Goal: Task Accomplishment & Management: Complete application form

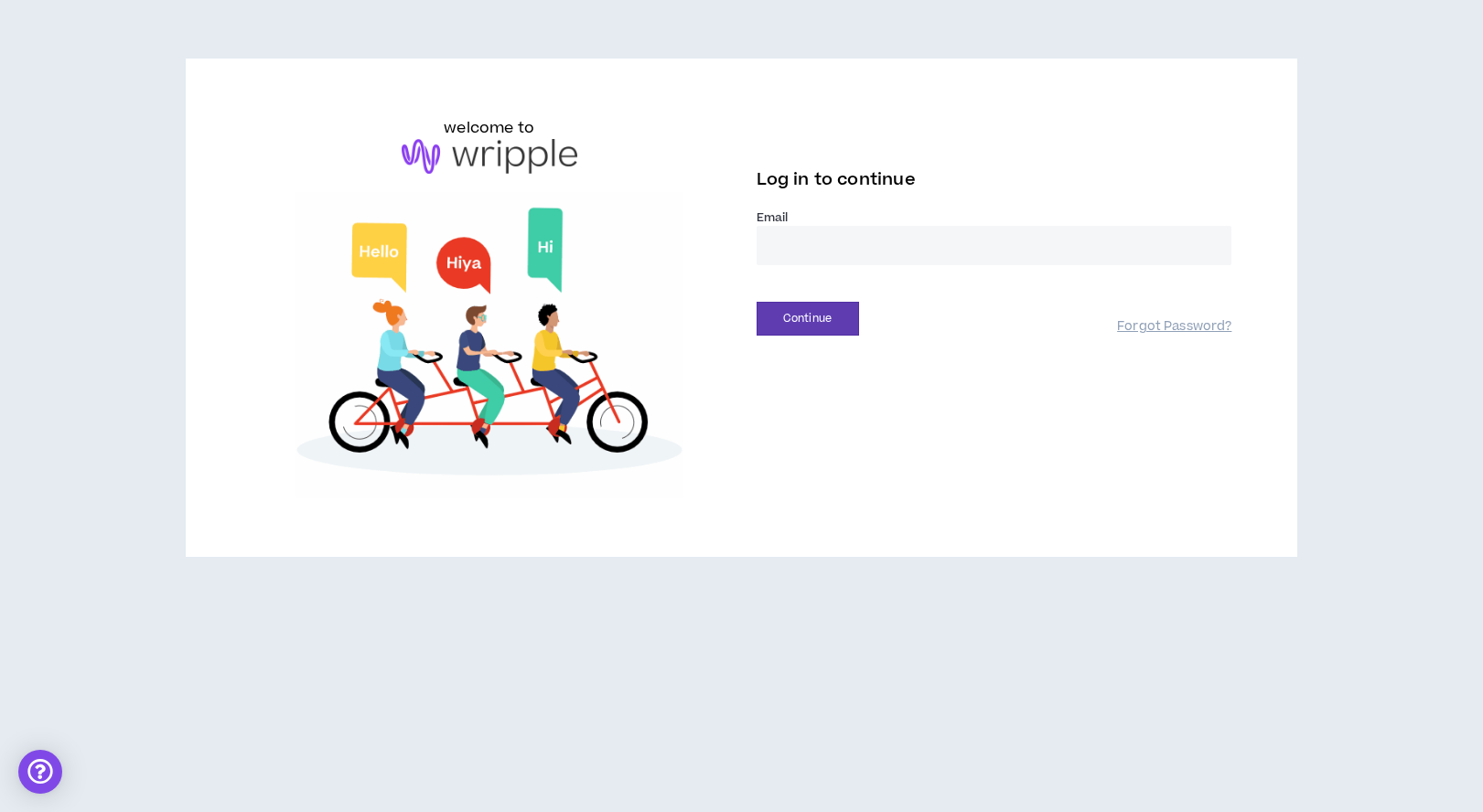
click at [824, 253] on input "email" at bounding box center [994, 245] width 476 height 39
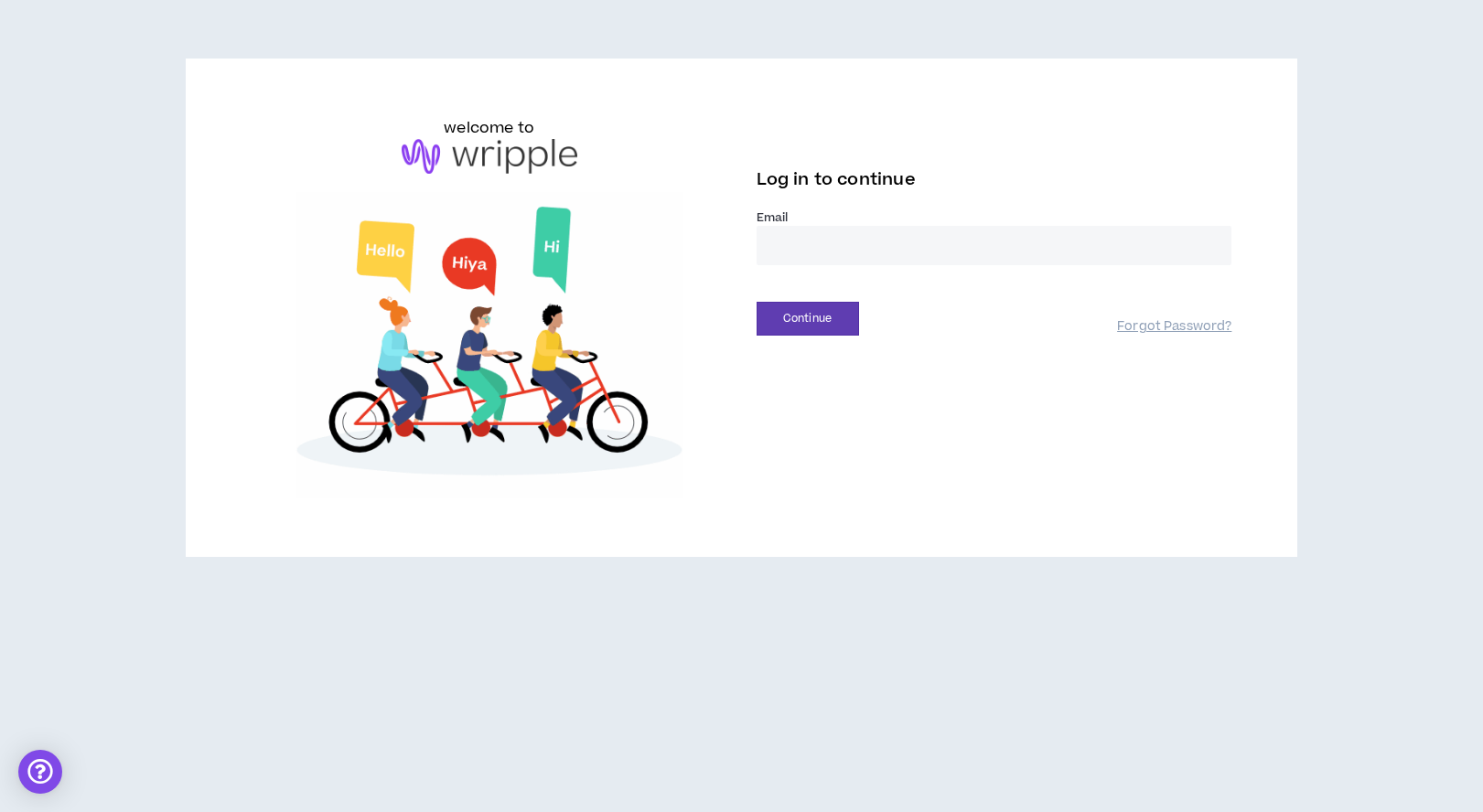
type input "**********"
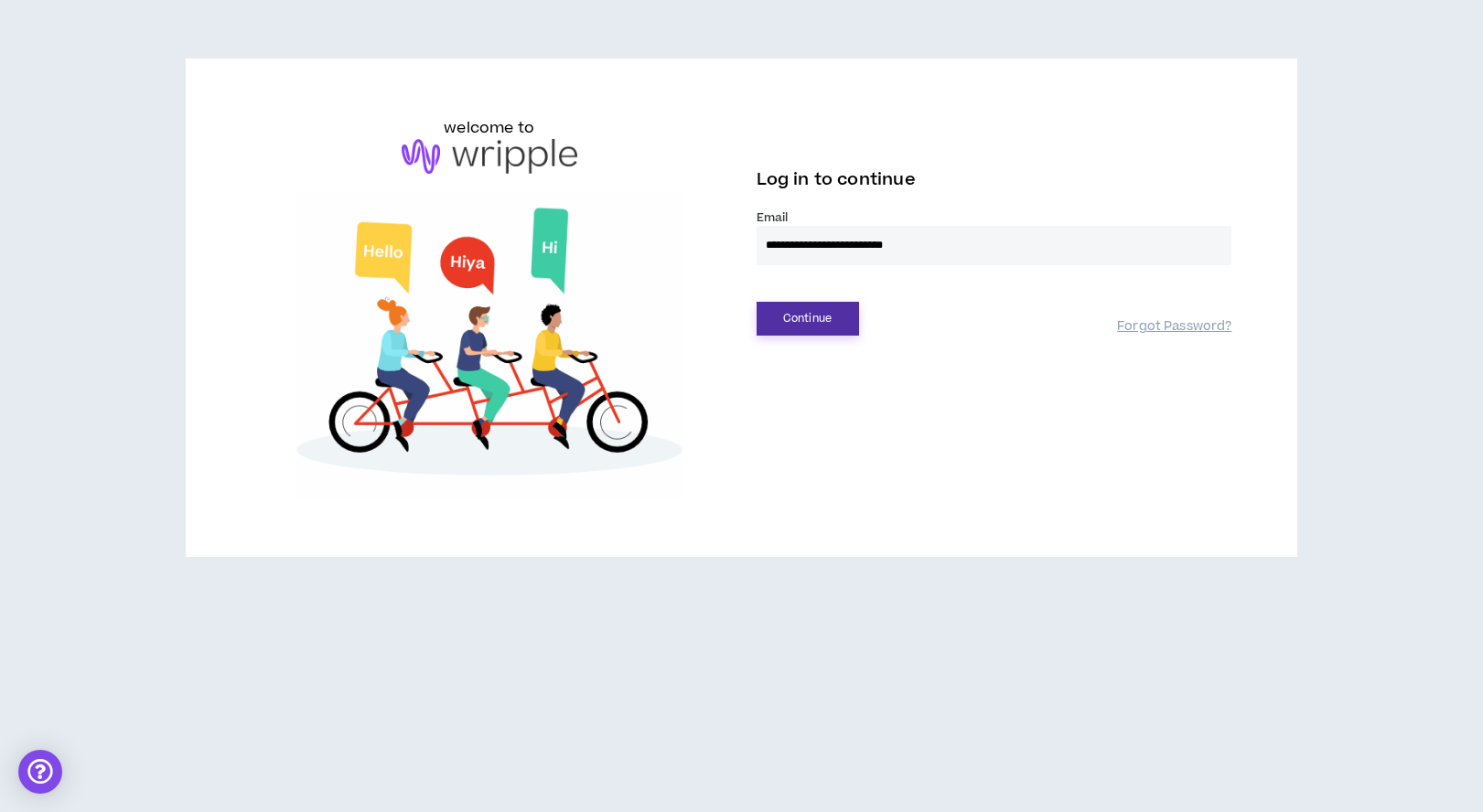
click at [794, 312] on button "Continue" at bounding box center [808, 319] width 103 height 34
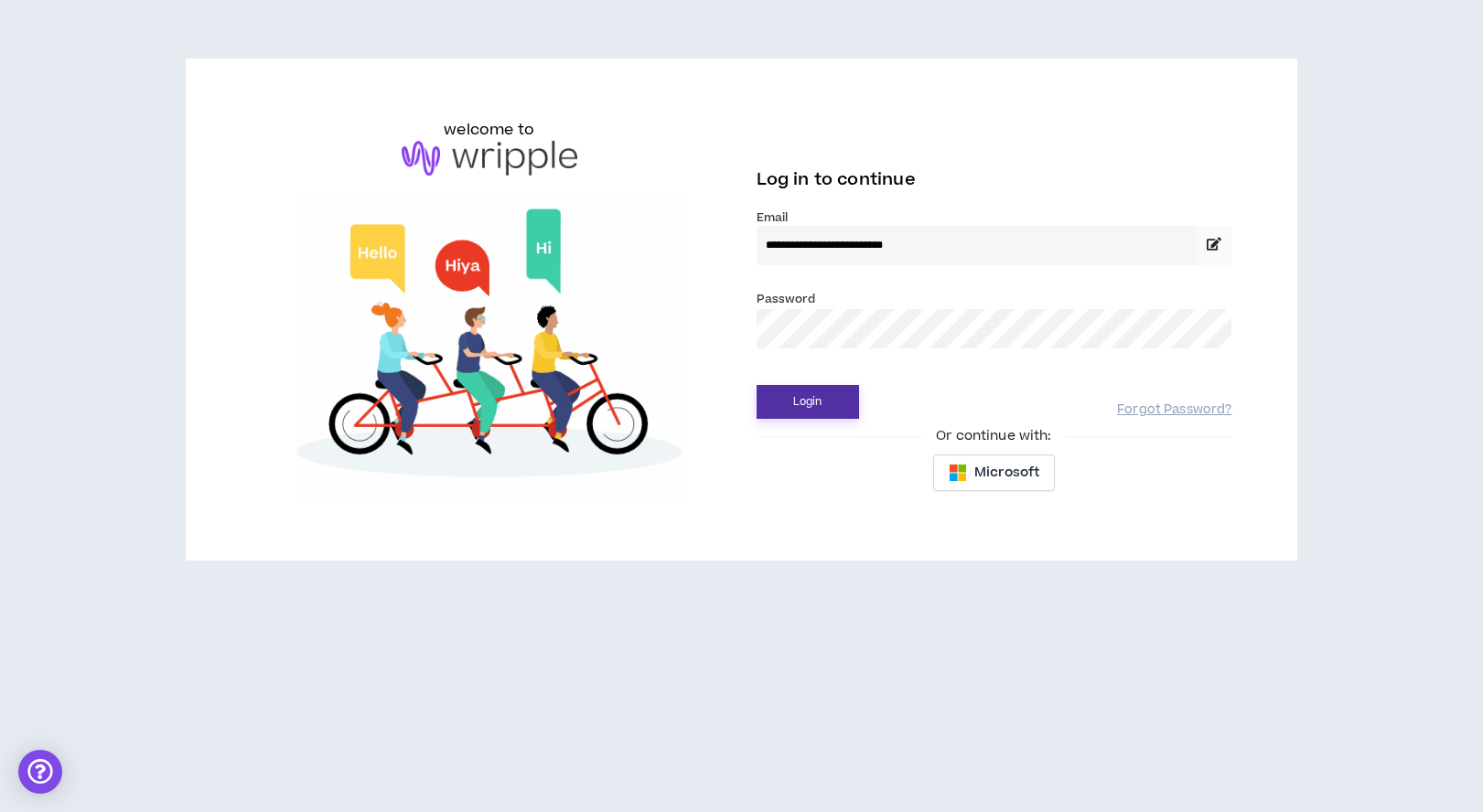
click at [817, 406] on button "Login" at bounding box center [808, 401] width 103 height 34
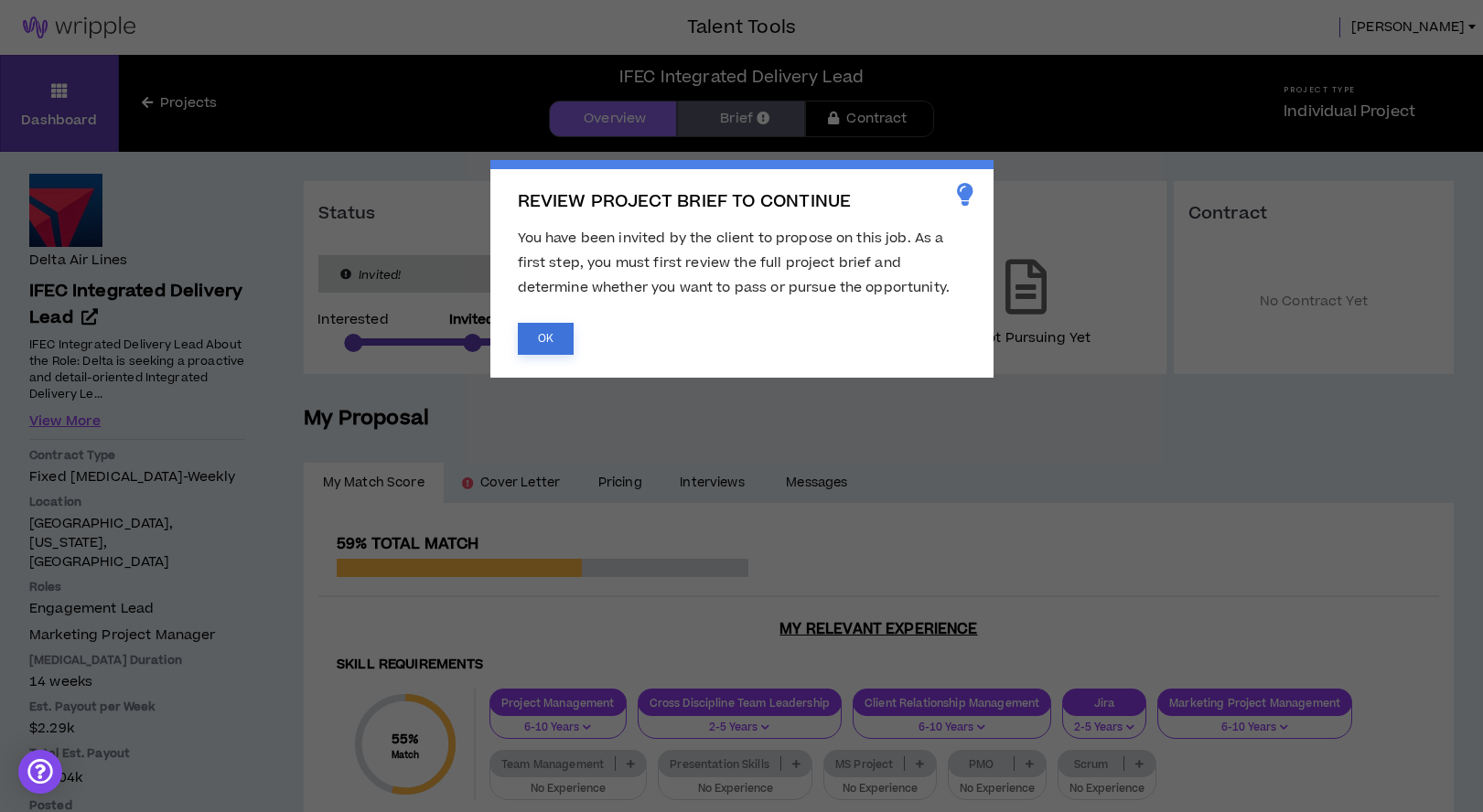
click at [541, 345] on button "OK" at bounding box center [546, 339] width 56 height 32
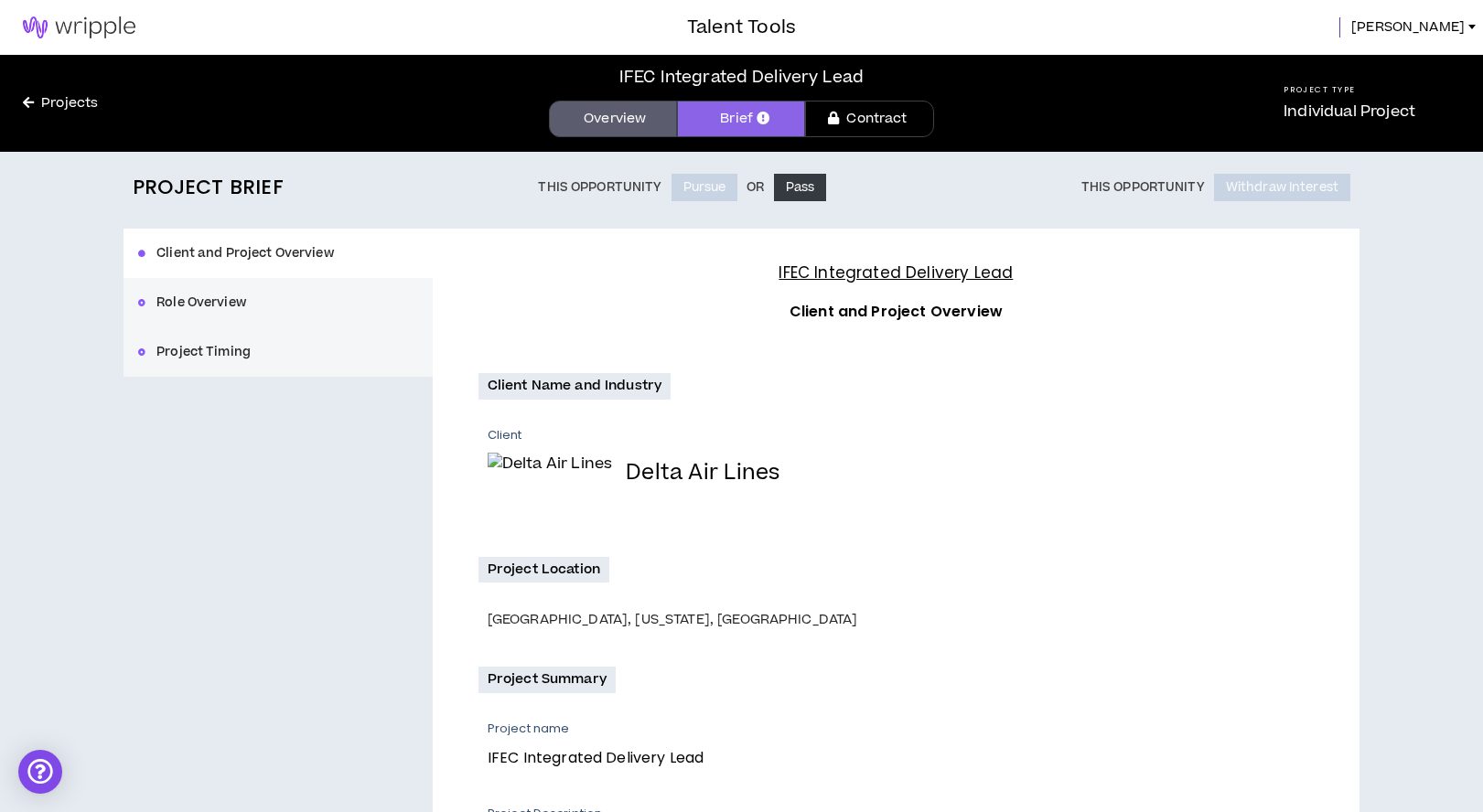
click at [616, 130] on link "Overview" at bounding box center [612, 119] width 128 height 37
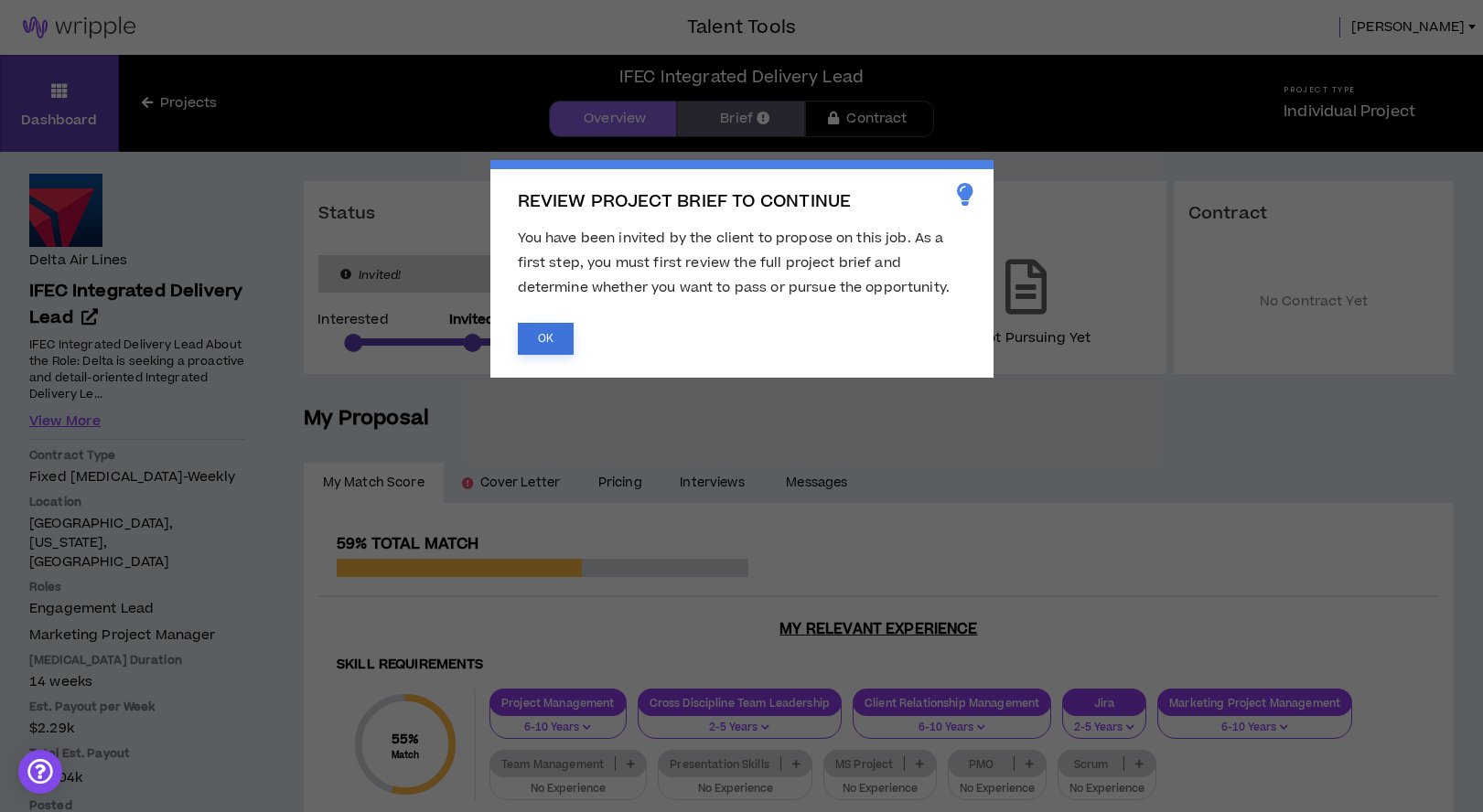
drag, startPoint x: 544, startPoint y: 343, endPoint x: 616, endPoint y: 353, distance: 72.7
click at [544, 343] on button "OK" at bounding box center [546, 339] width 56 height 32
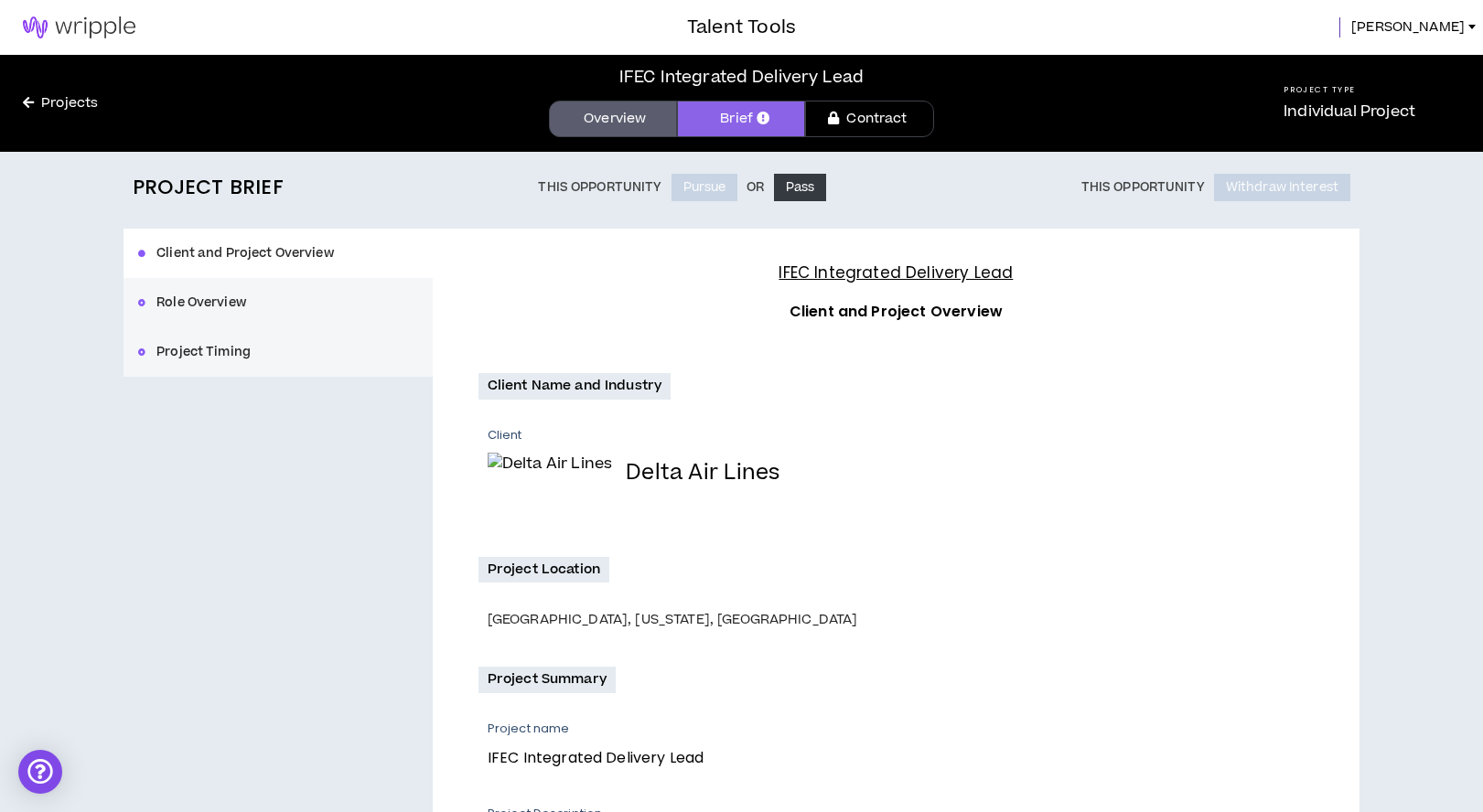
click at [248, 257] on div "Client and Project Overview Role Overview Project Timing" at bounding box center [277, 302] width 310 height 148
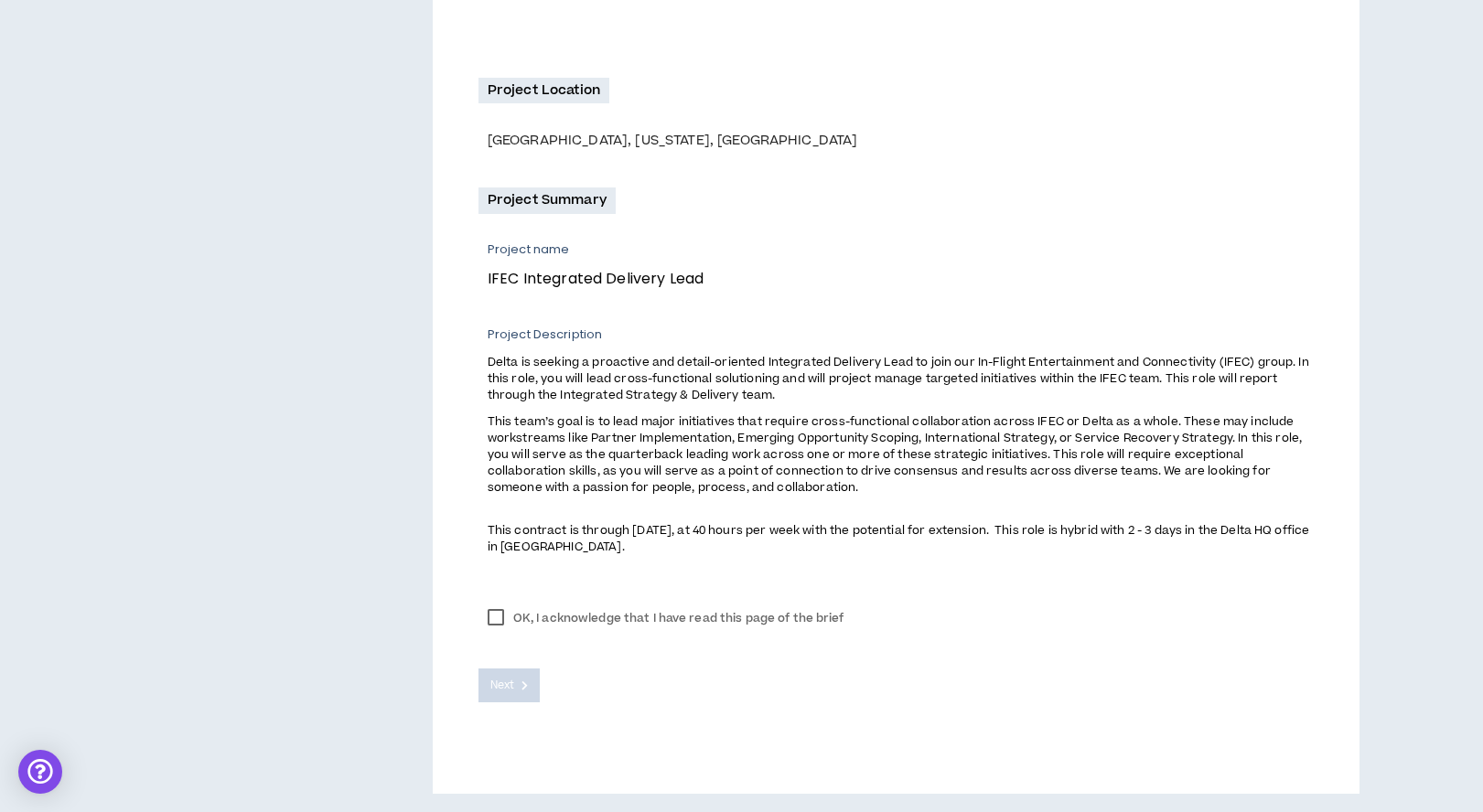
scroll to position [484, 0]
click at [500, 619] on label "OK, I acknowledge that I have read this page of the brief" at bounding box center [666, 618] width 375 height 28
click at [526, 688] on icon at bounding box center [525, 685] width 6 height 10
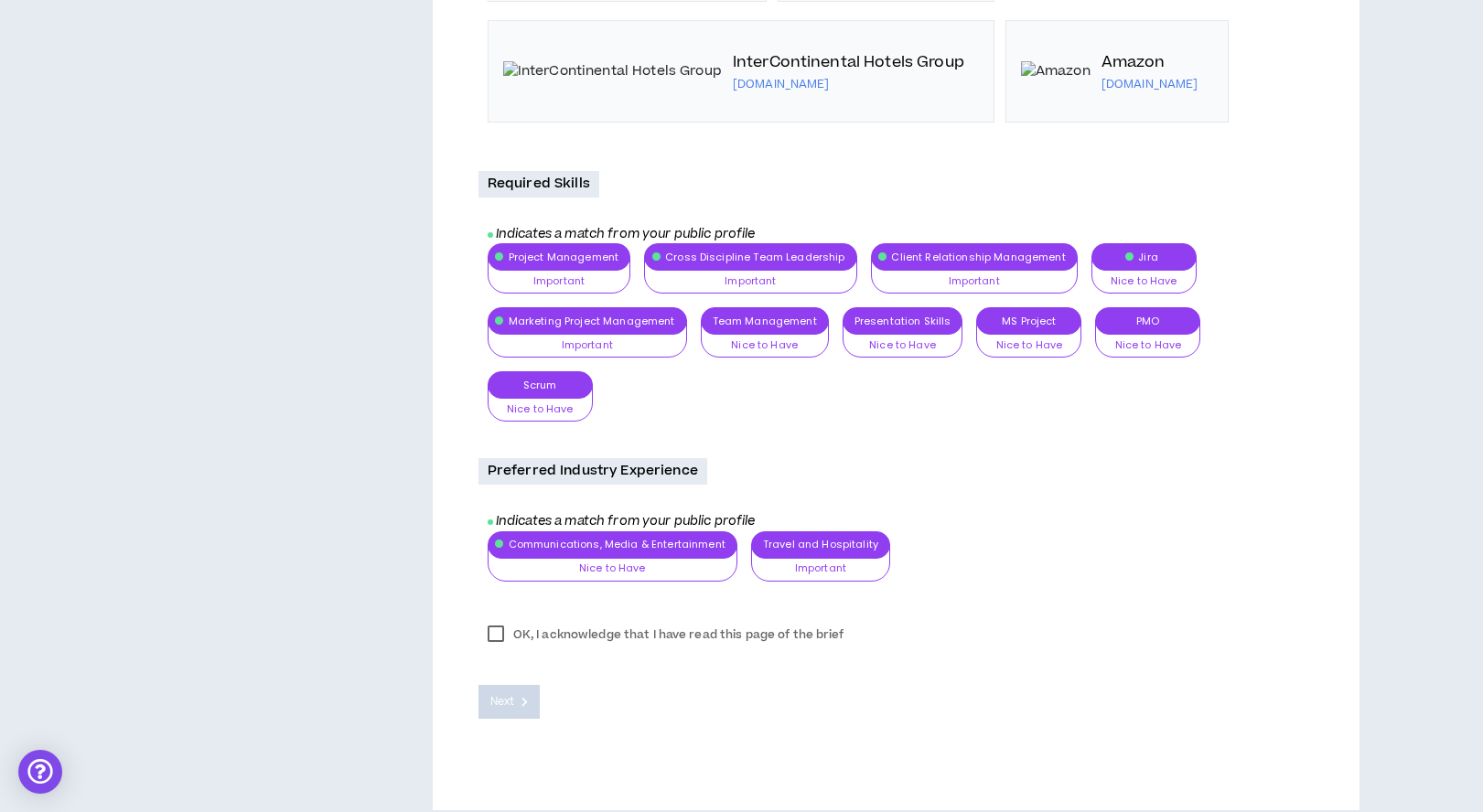
scroll to position [1767, 0]
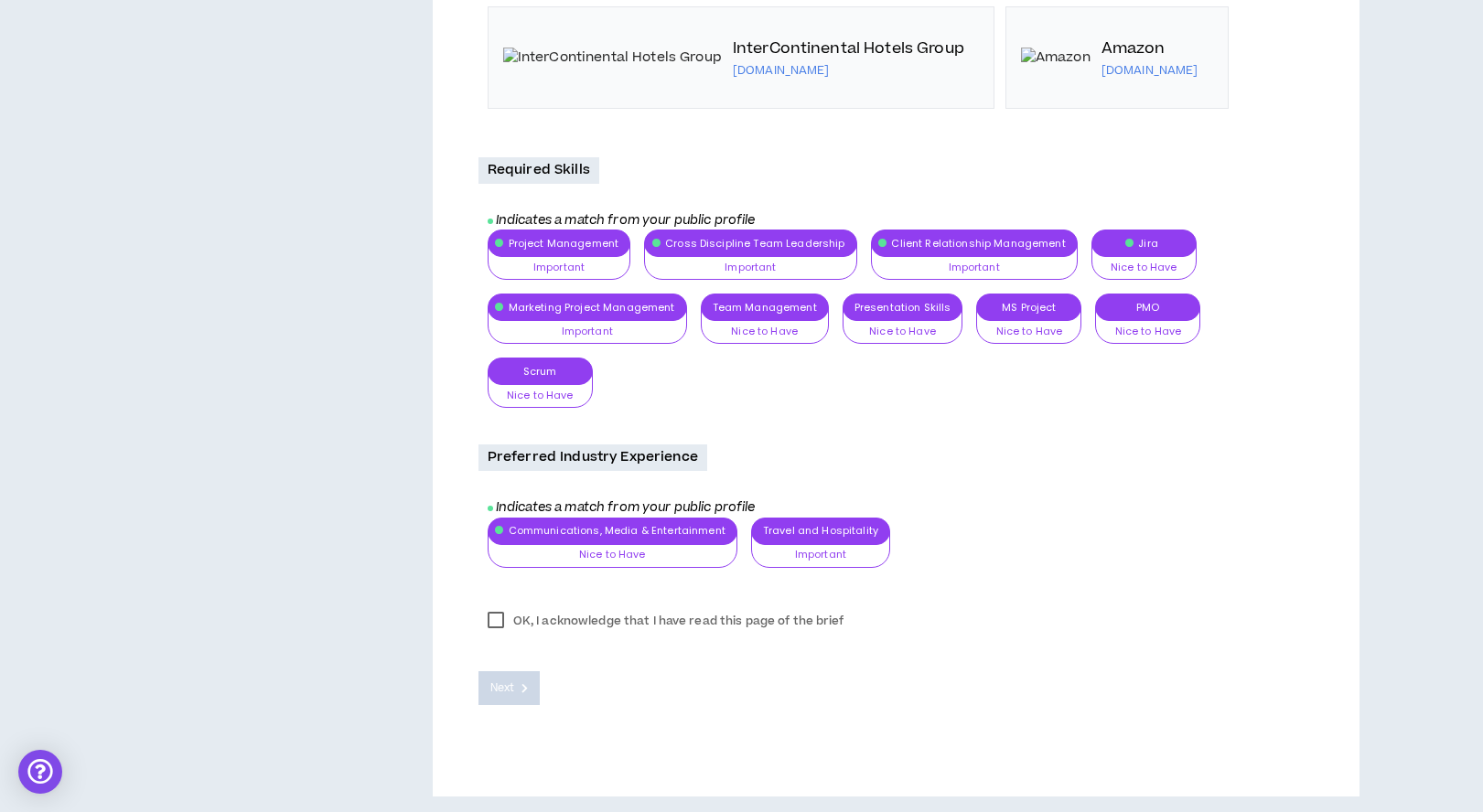
click at [502, 617] on label "OK, I acknowledge that I have read this page of the brief" at bounding box center [666, 621] width 375 height 28
click at [520, 685] on button "Next" at bounding box center [510, 688] width 62 height 34
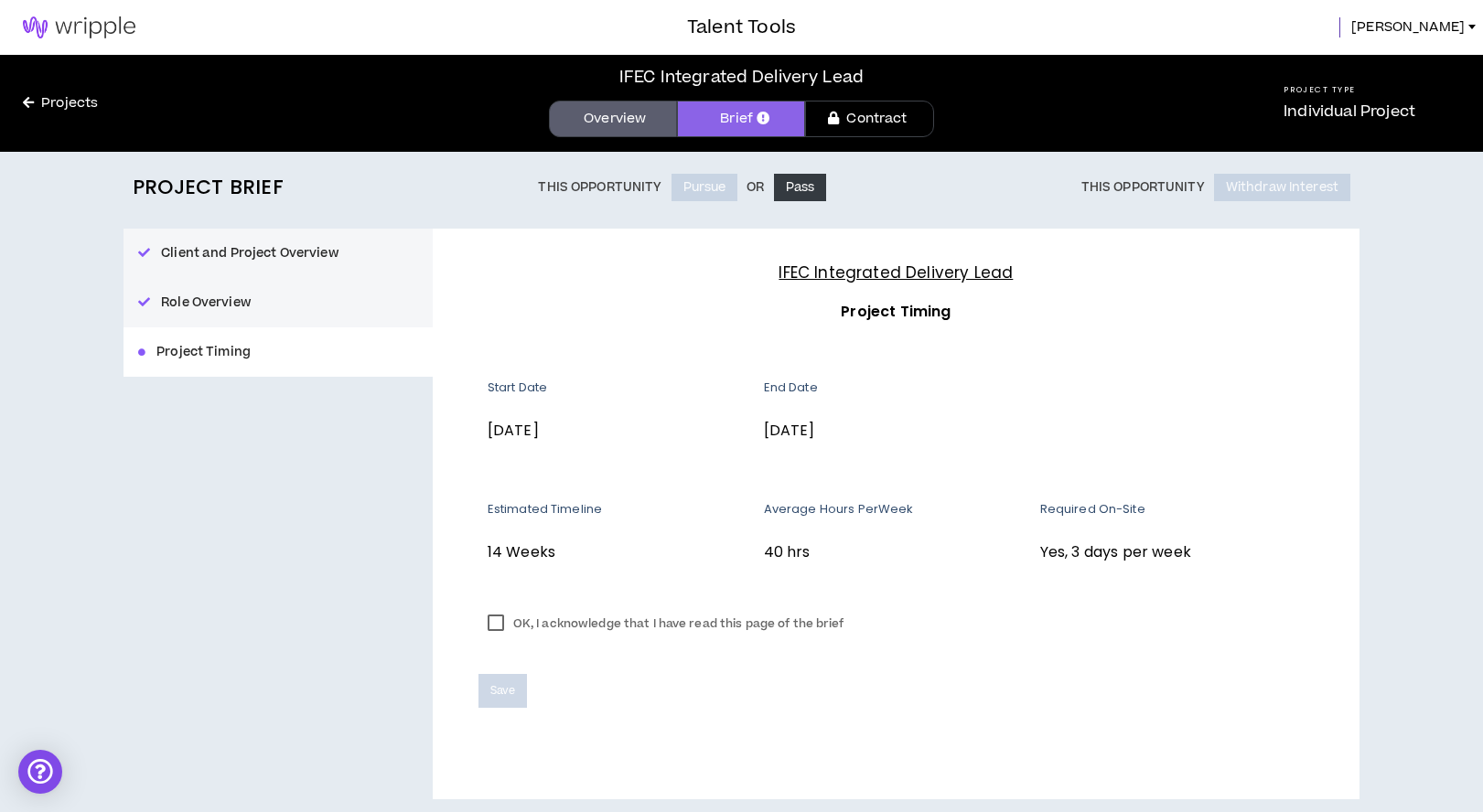
scroll to position [6, 0]
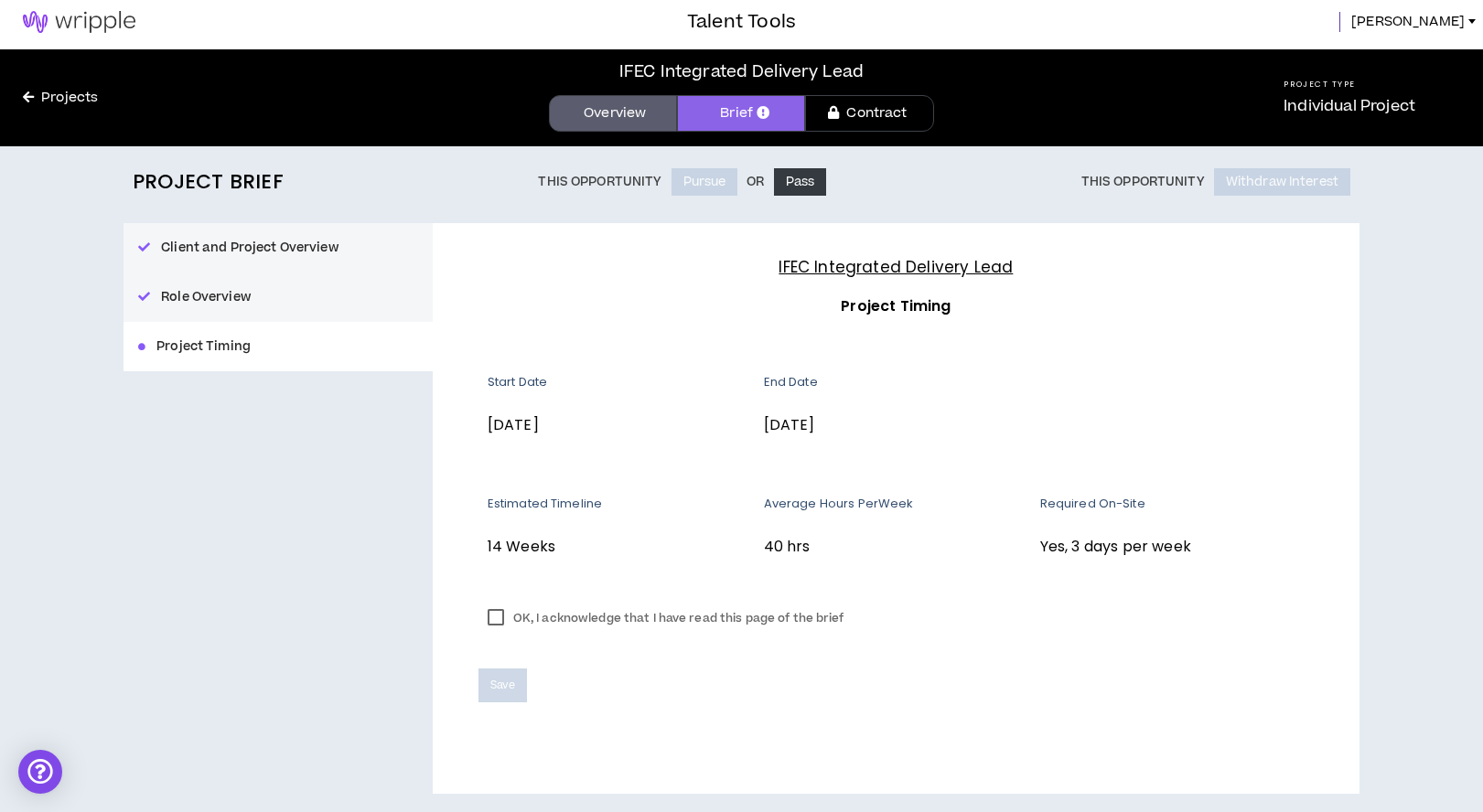
click at [498, 626] on label "OK, I acknowledge that I have read this page of the brief" at bounding box center [666, 618] width 375 height 28
click at [515, 693] on button "Save" at bounding box center [503, 685] width 49 height 34
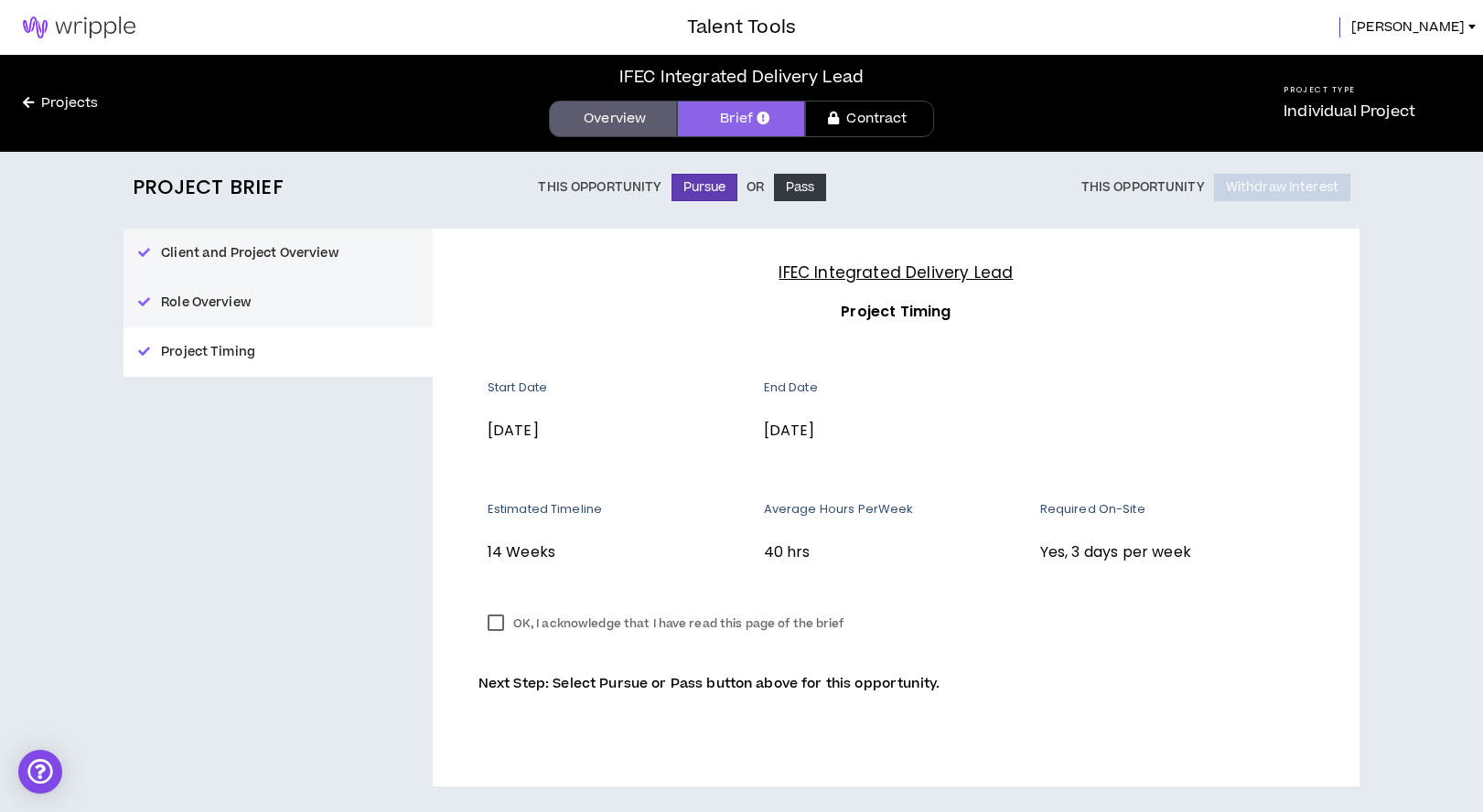
scroll to position [0, 0]
click at [714, 193] on button "Pursue" at bounding box center [705, 187] width 67 height 28
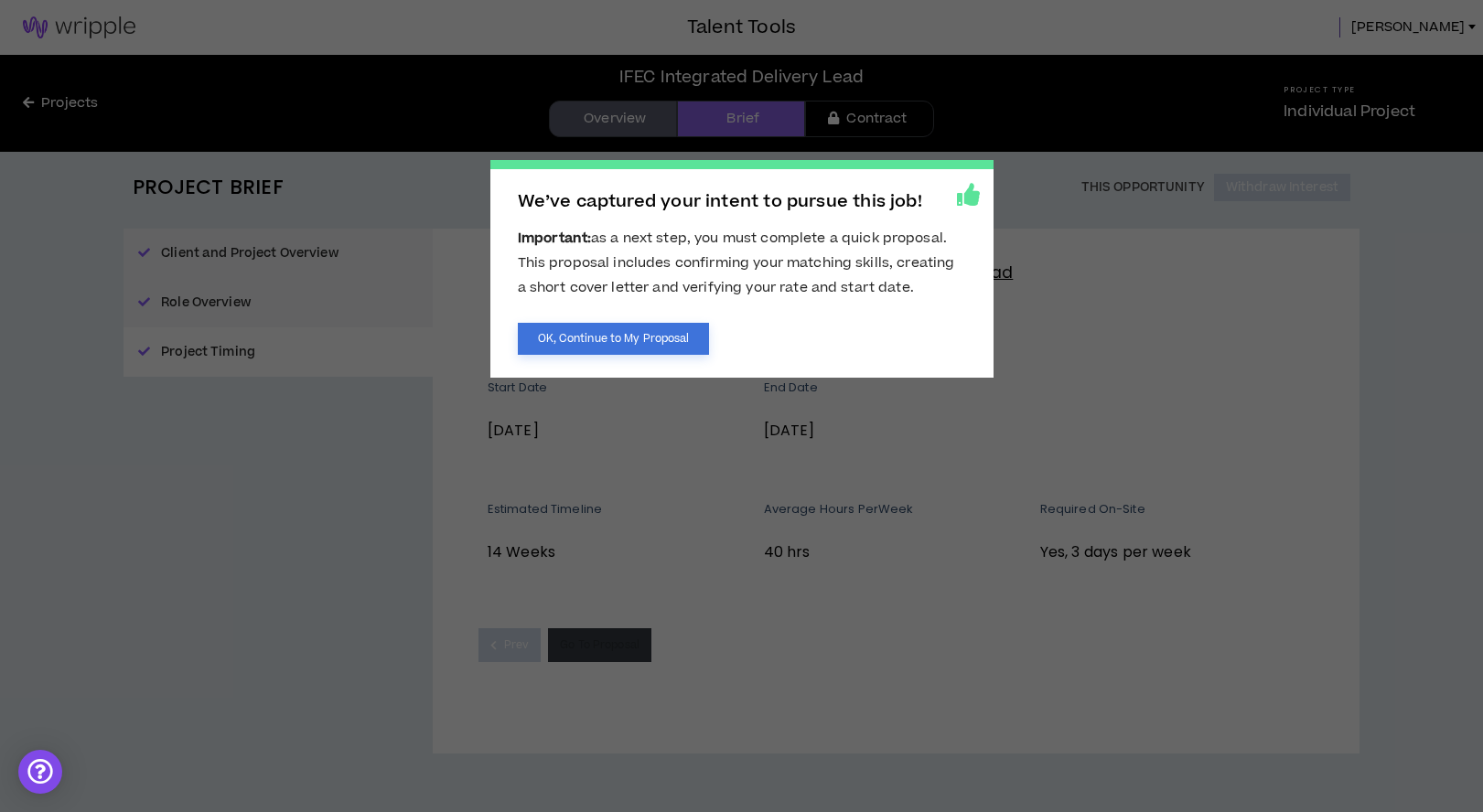
click at [646, 343] on button "OK, Continue to My Proposal" at bounding box center [614, 339] width 192 height 32
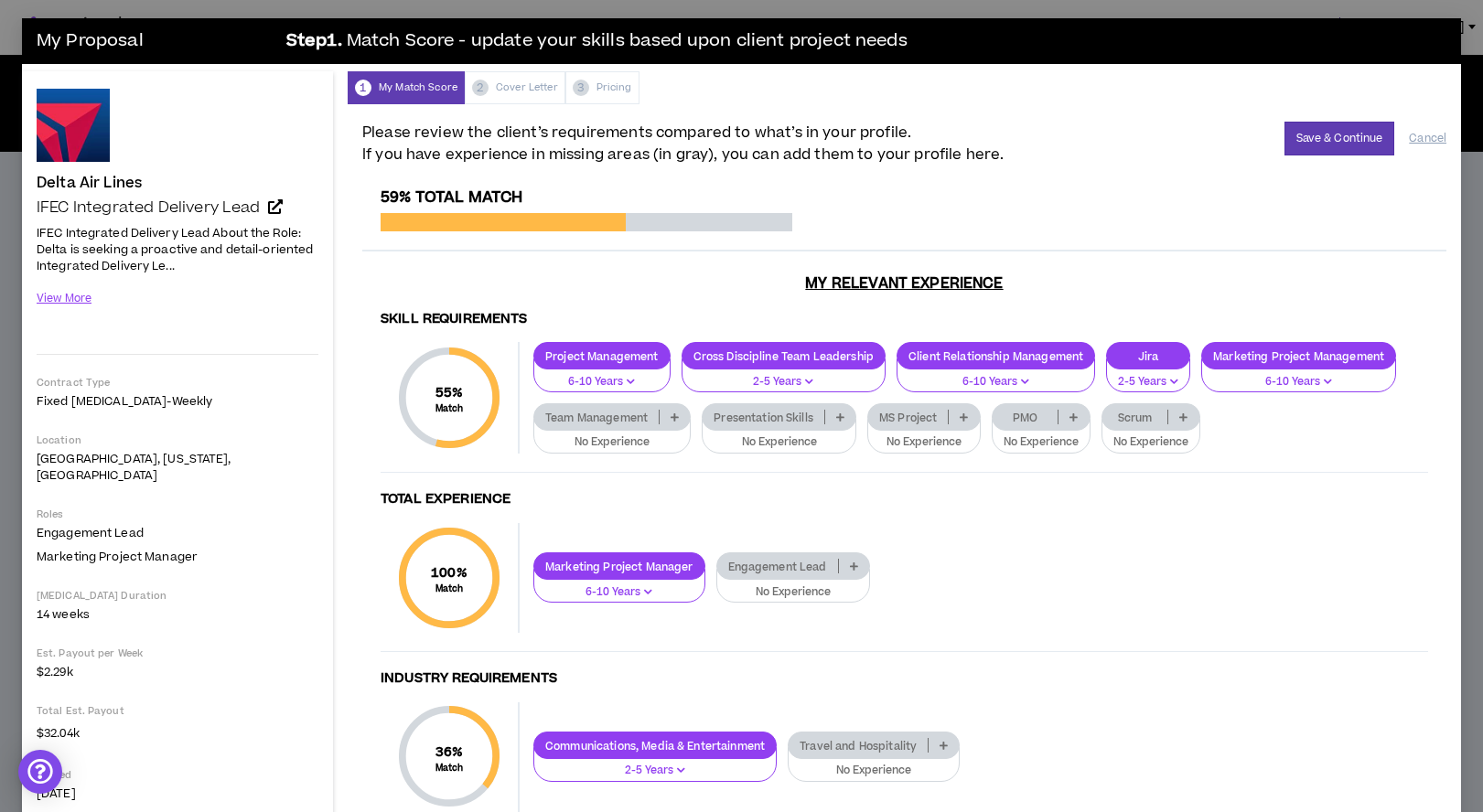
click at [672, 415] on icon at bounding box center [674, 417] width 8 height 9
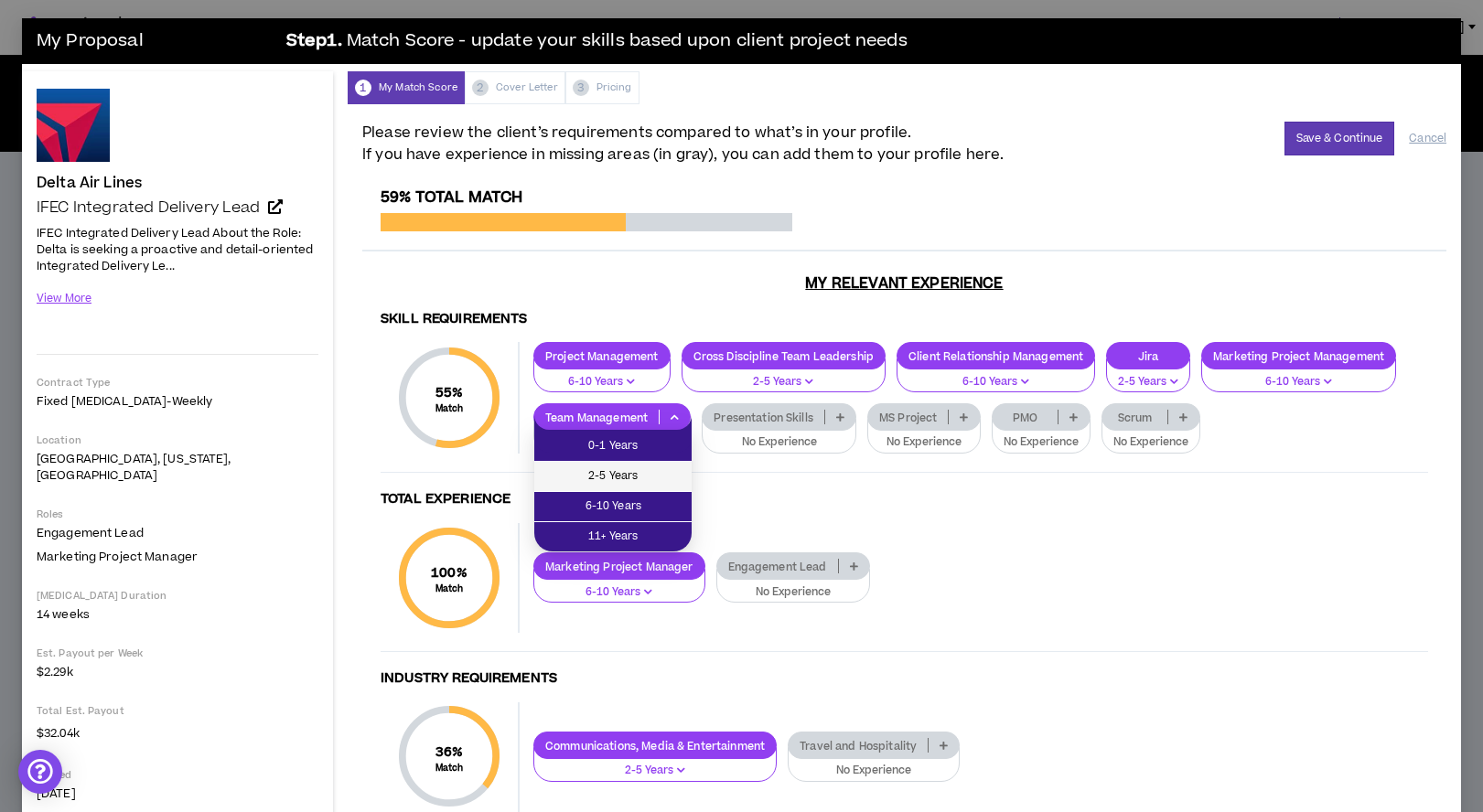
click at [633, 468] on span "2-5 Years" at bounding box center [612, 477] width 135 height 20
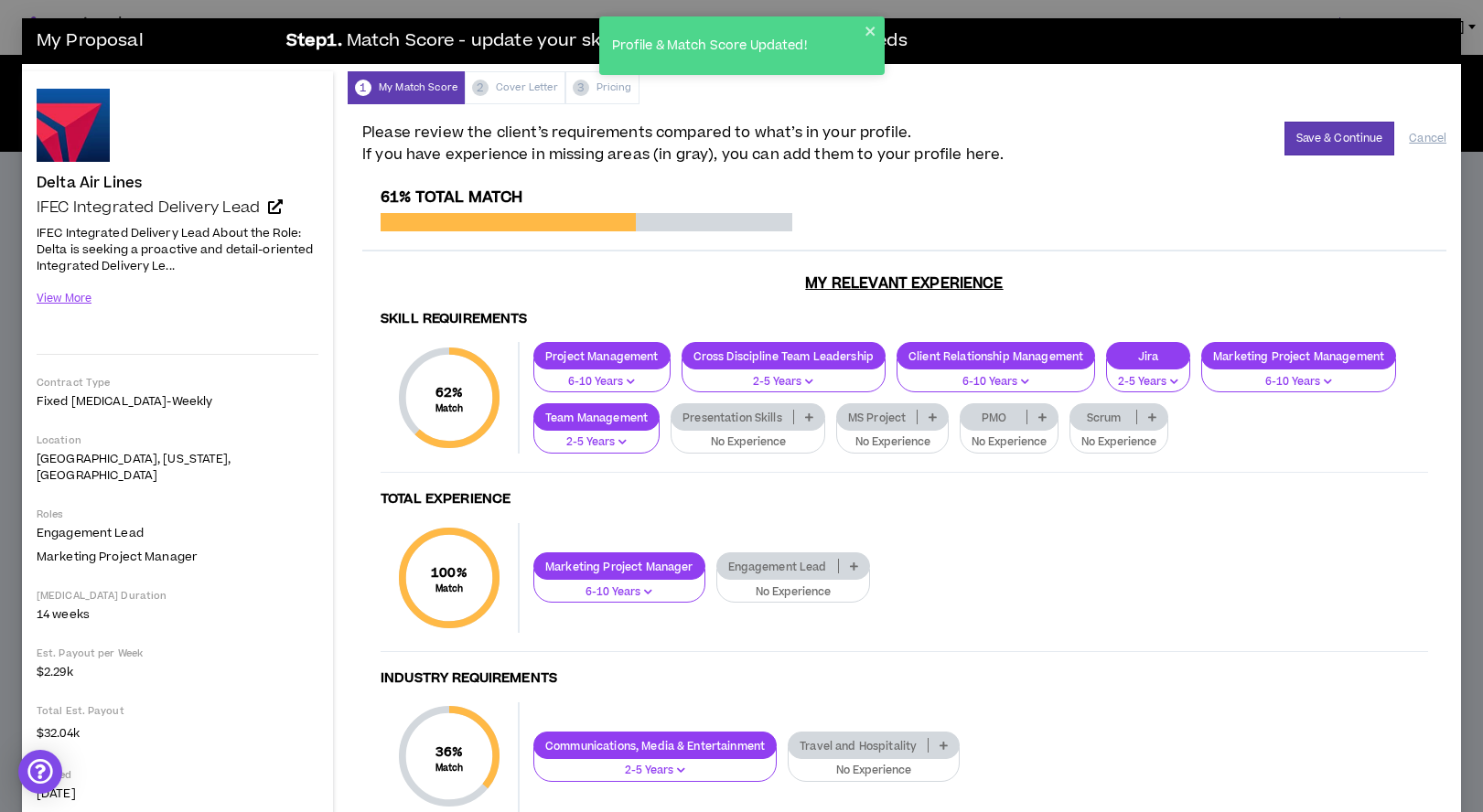
click at [811, 422] on p at bounding box center [809, 417] width 30 height 15
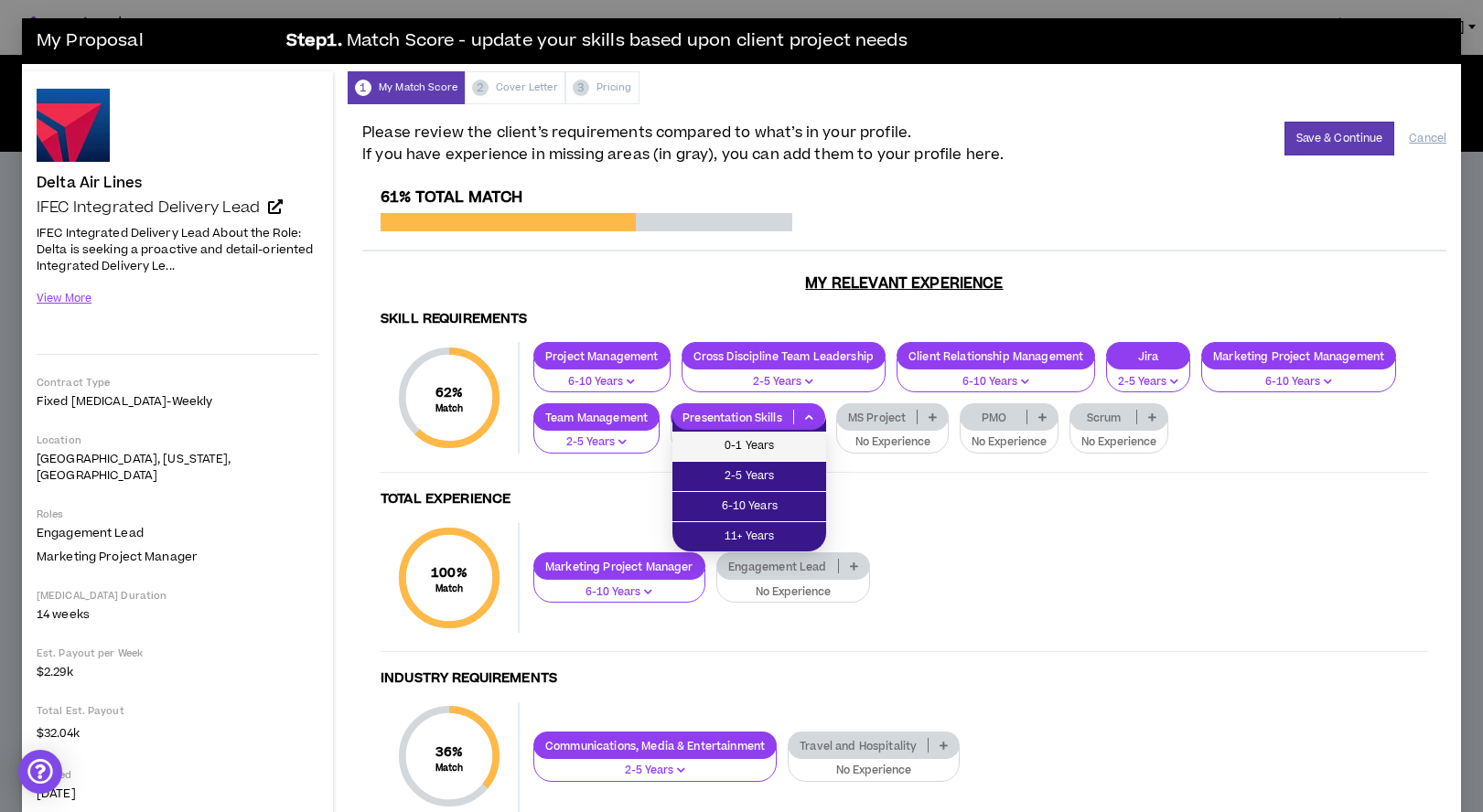
click at [808, 443] on span "0-1 Years" at bounding box center [749, 446] width 131 height 20
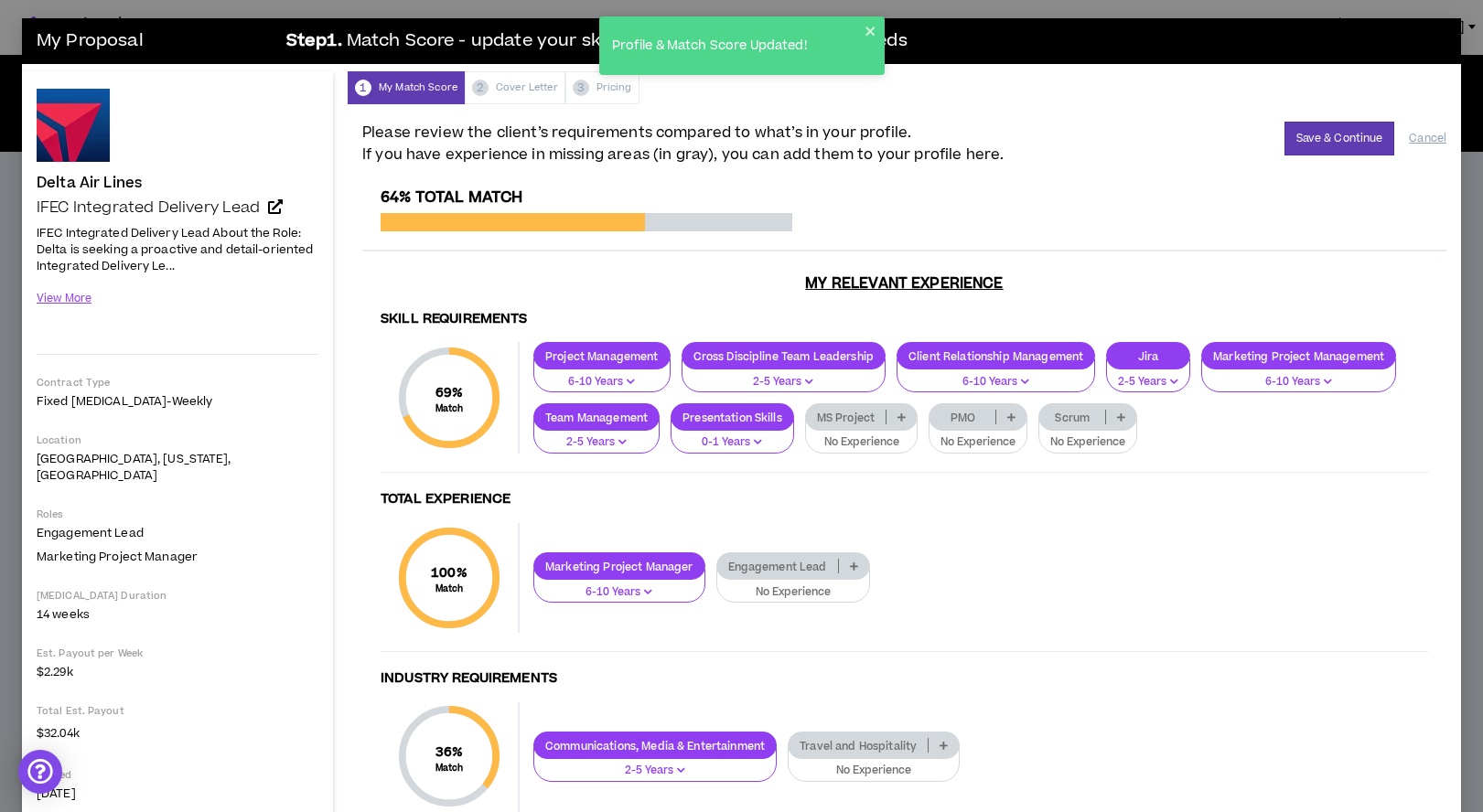
click at [901, 414] on icon at bounding box center [901, 417] width 8 height 9
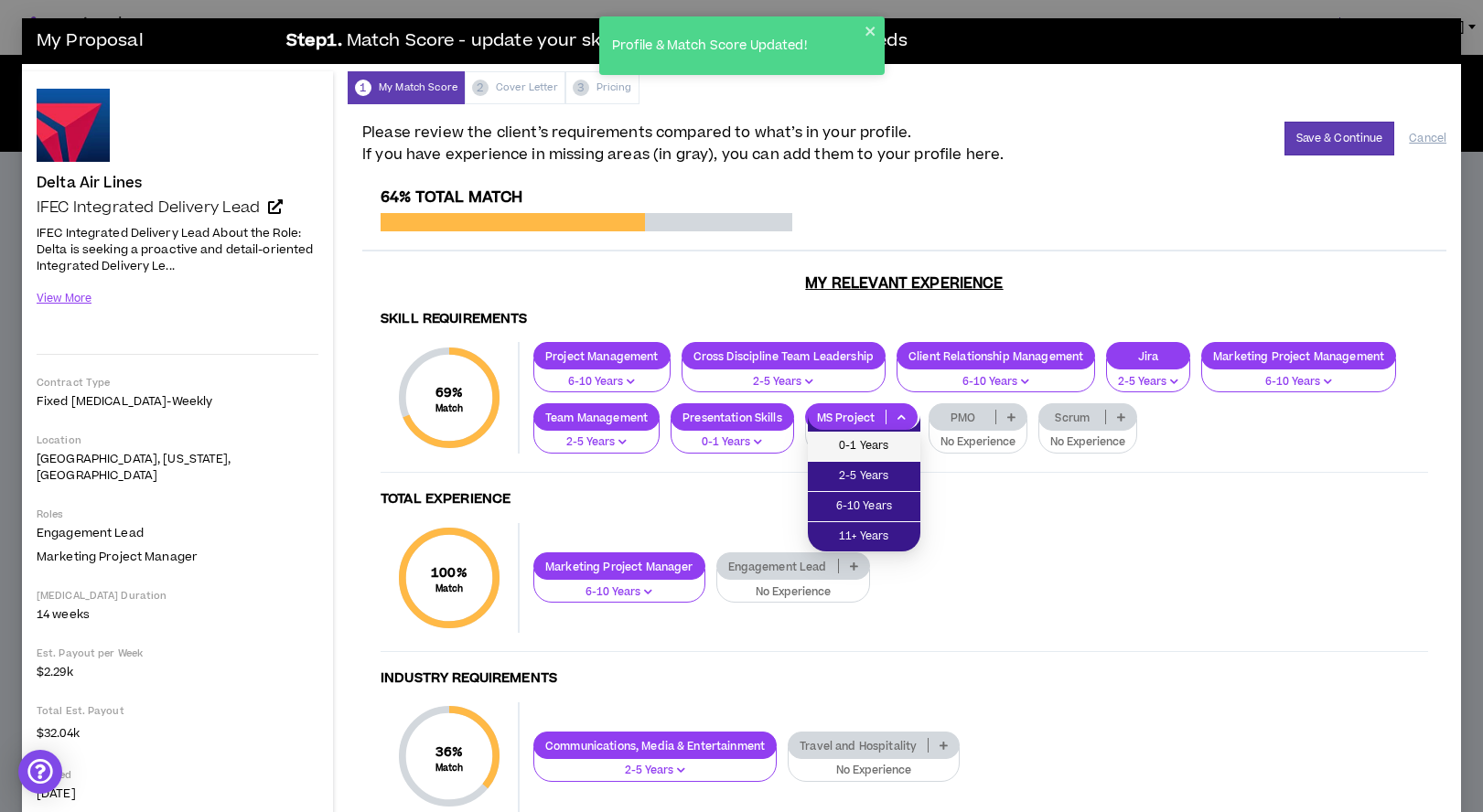
click at [892, 439] on span "0-1 Years" at bounding box center [864, 446] width 91 height 20
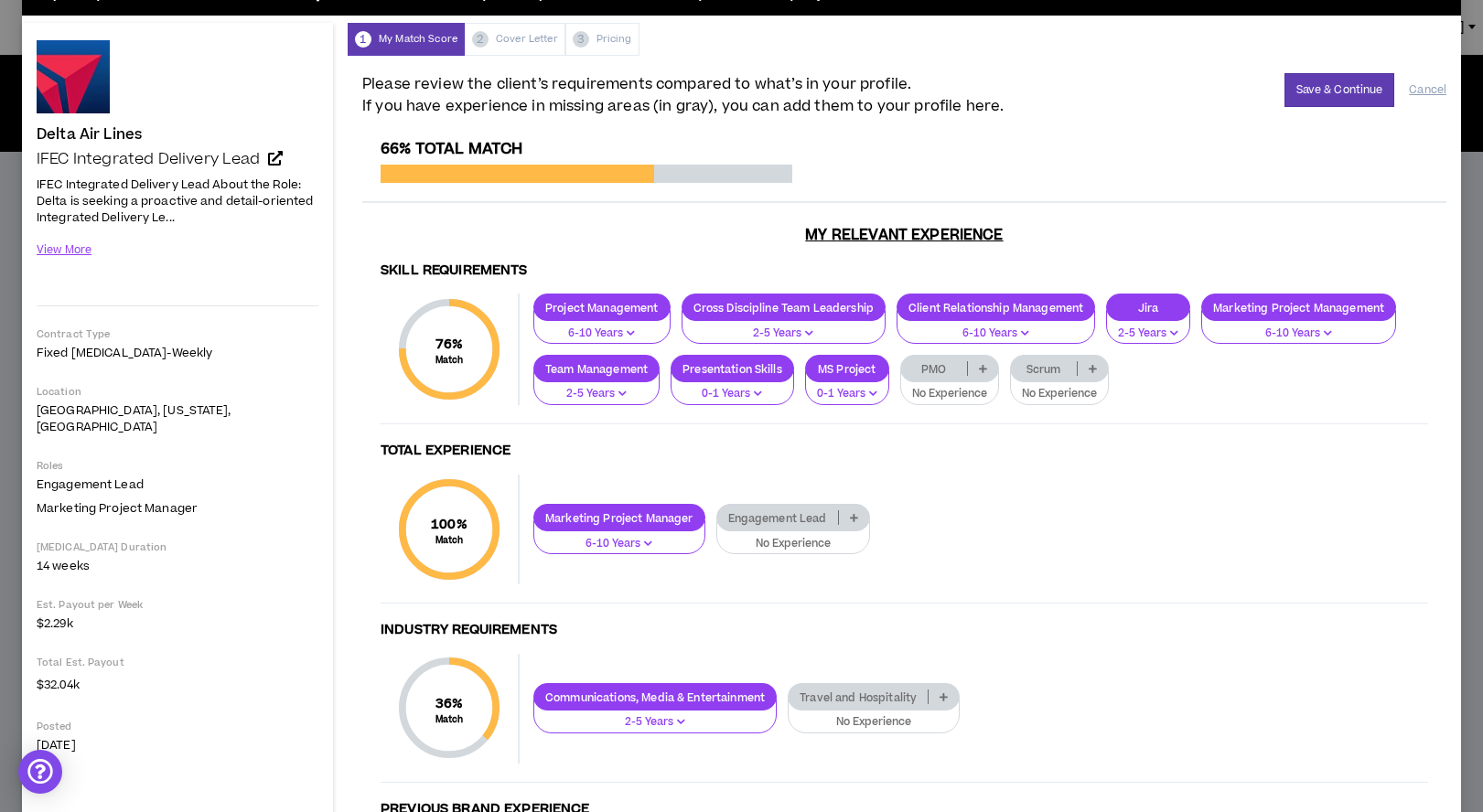
scroll to position [59, 0]
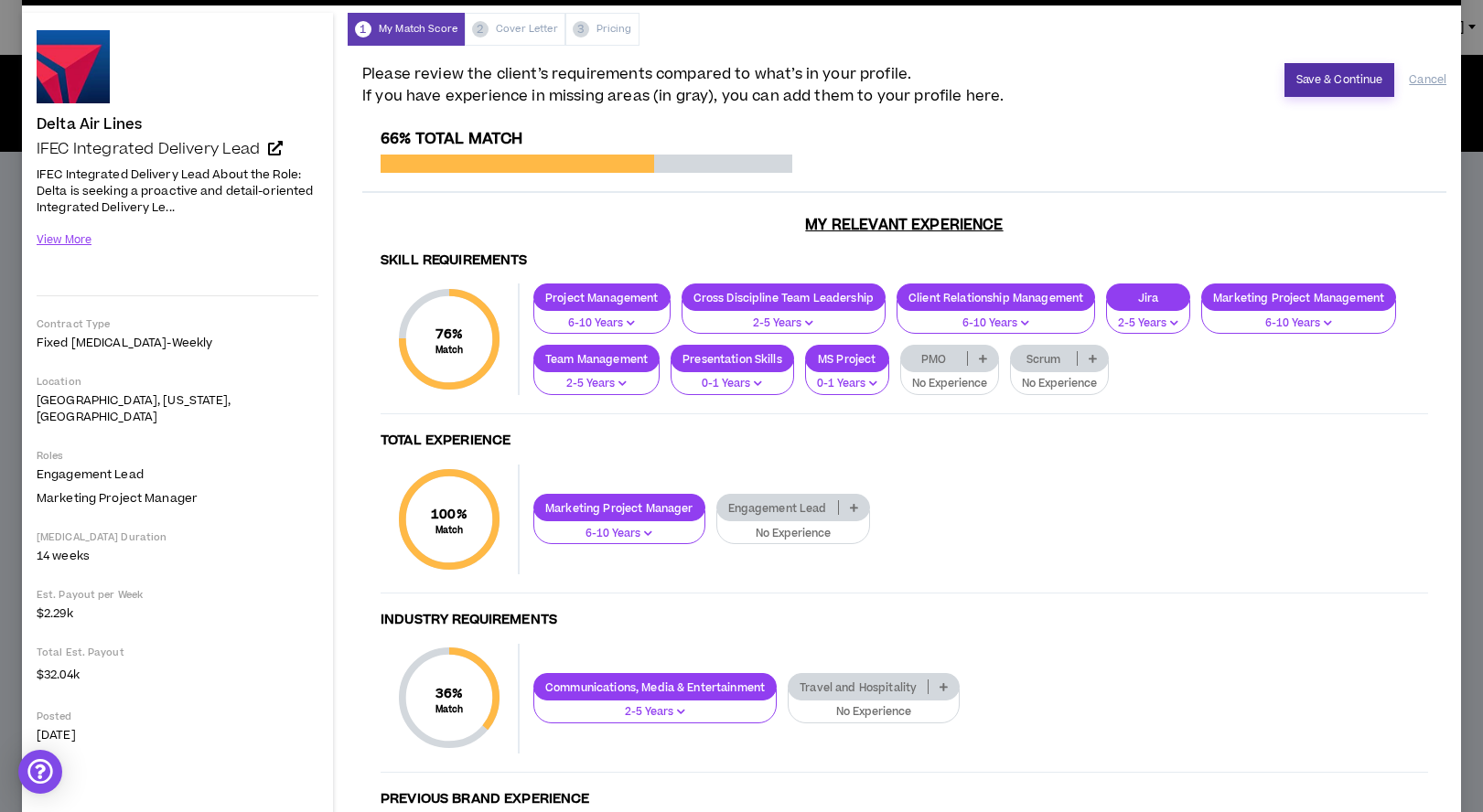
click at [1341, 80] on button "Save & Continue" at bounding box center [1340, 80] width 110 height 34
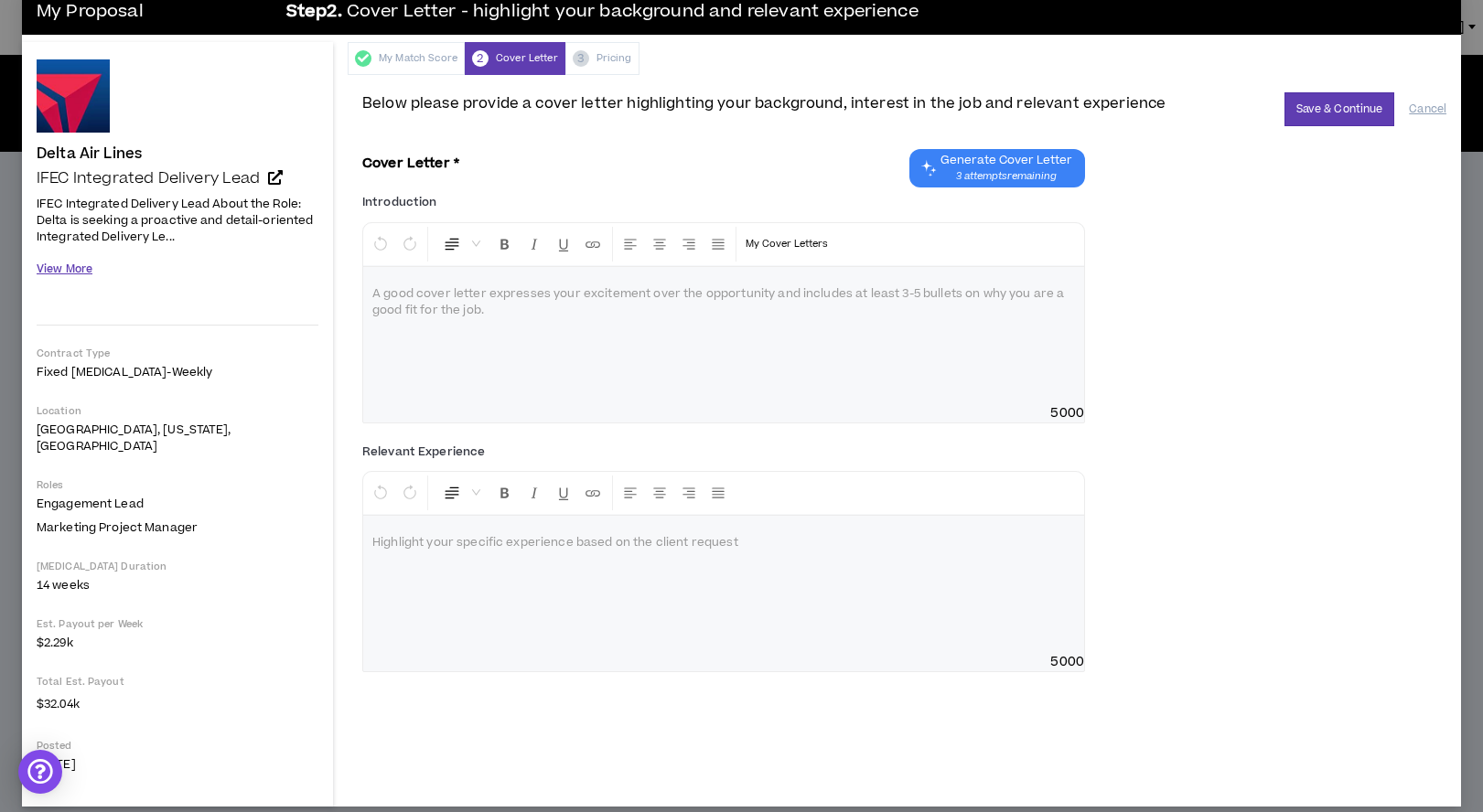
click at [80, 269] on button "View More" at bounding box center [64, 269] width 56 height 32
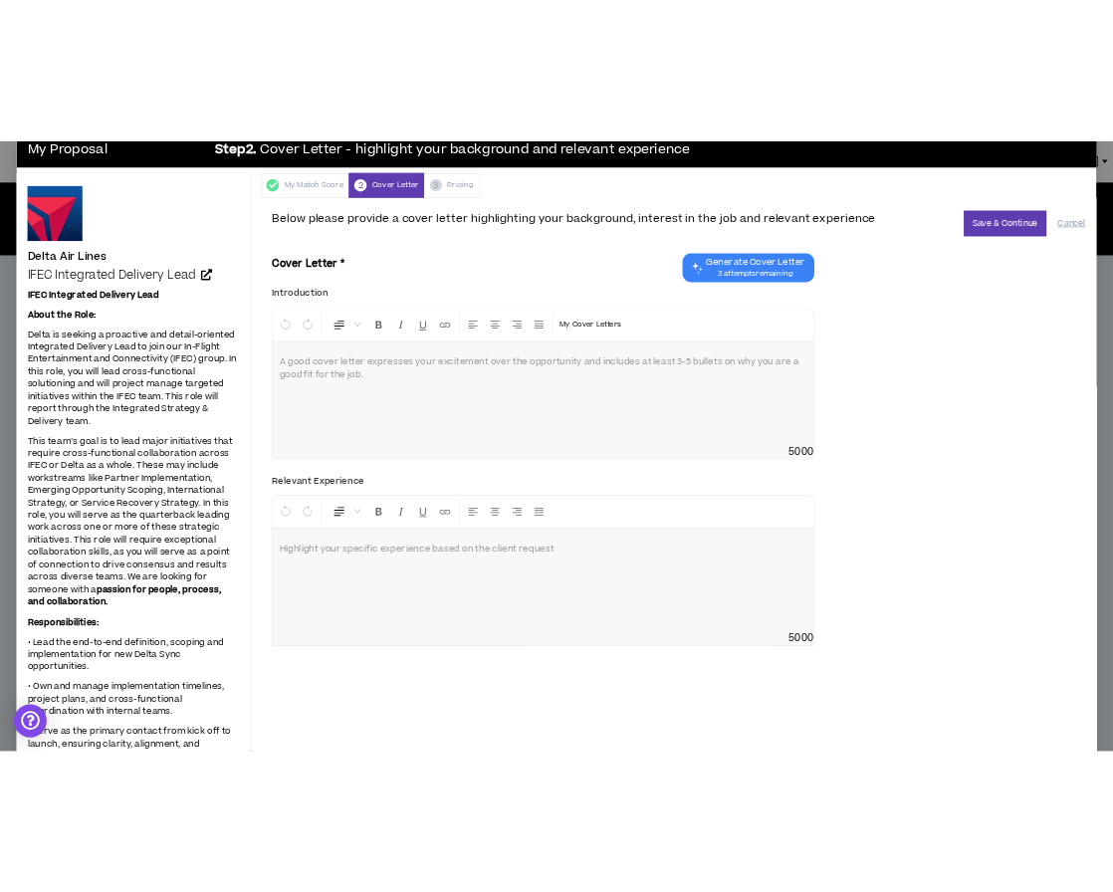
scroll to position [33, 0]
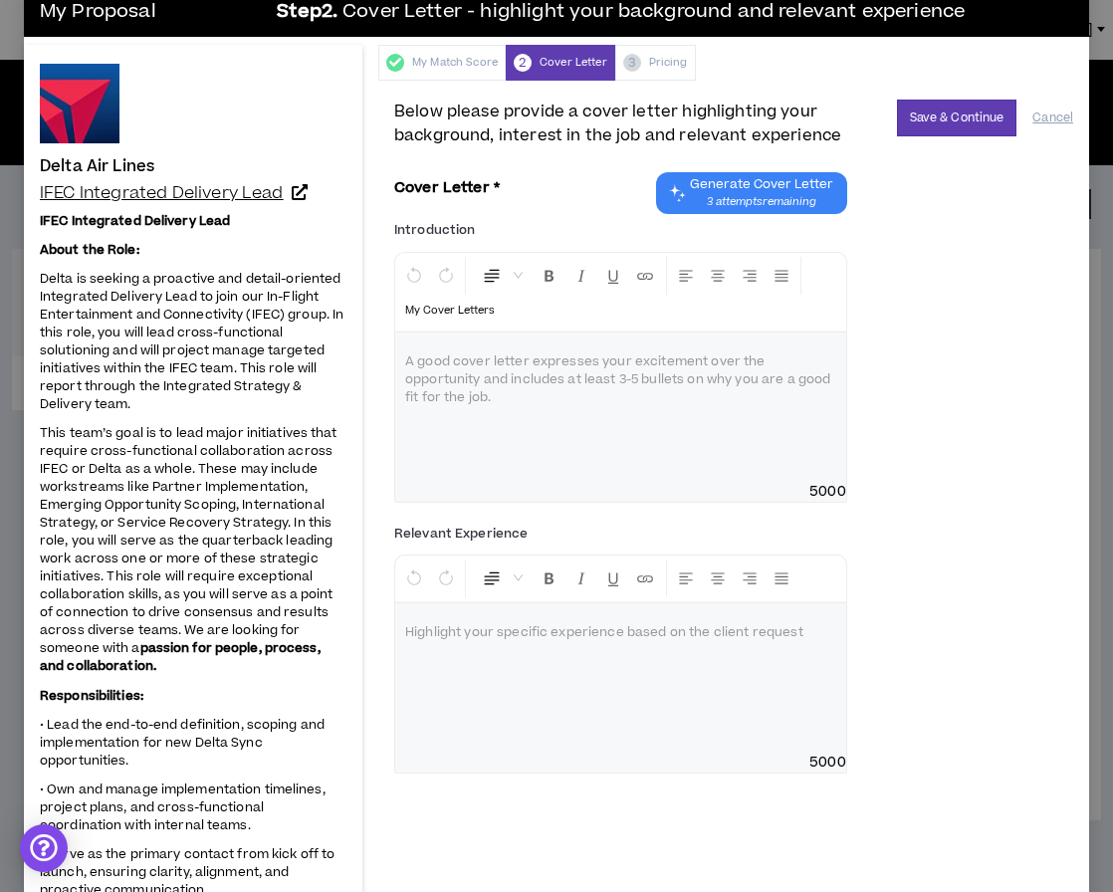
click at [301, 191] on icon at bounding box center [300, 192] width 16 height 16
click at [501, 376] on div at bounding box center [620, 407] width 451 height 149
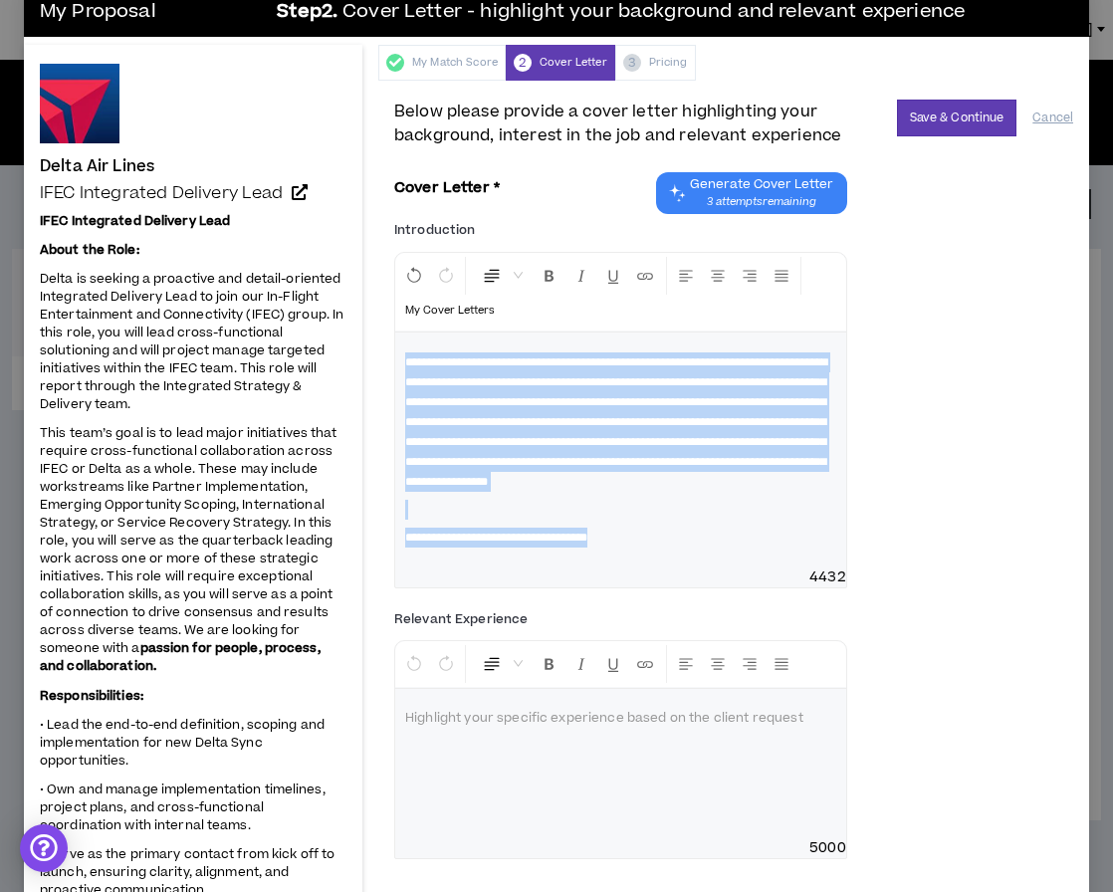
drag, startPoint x: 673, startPoint y: 579, endPoint x: 354, endPoint y: 342, distance: 397.1
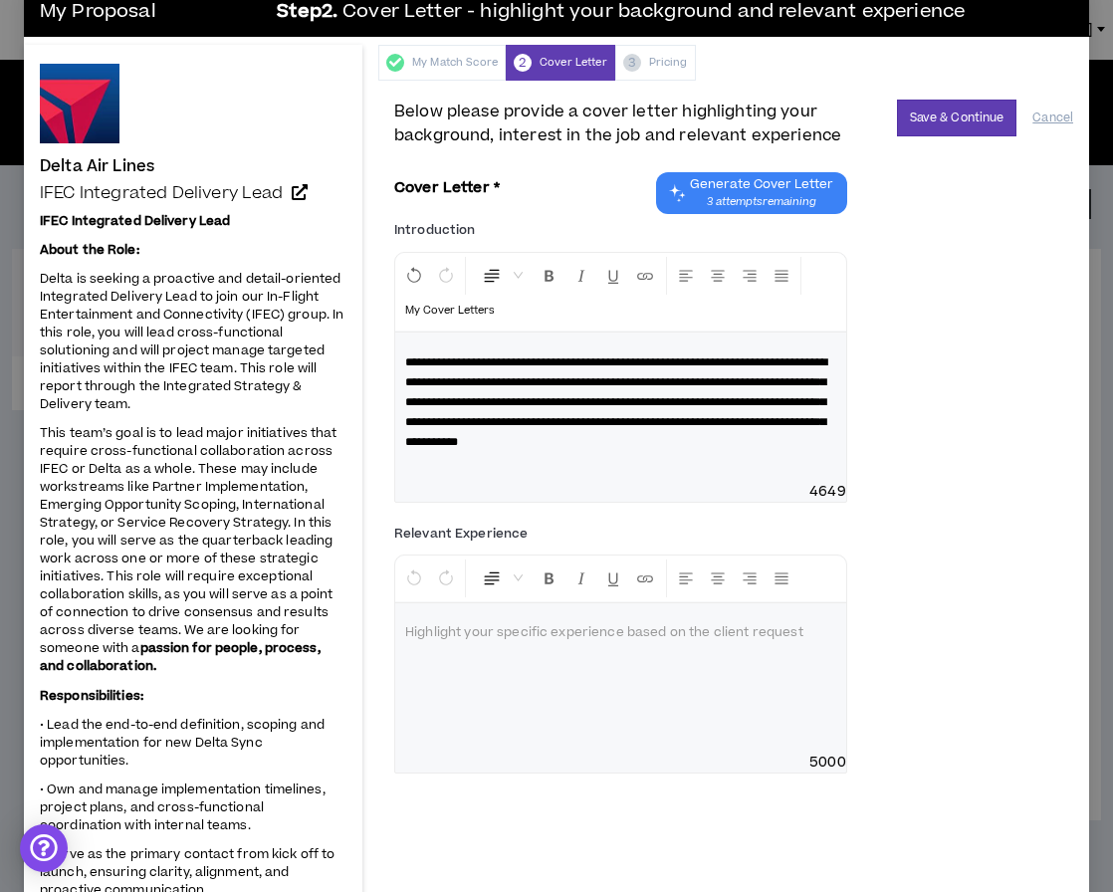
click at [487, 448] on span "**********" at bounding box center [616, 402] width 422 height 92
click at [586, 452] on p "**********" at bounding box center [620, 402] width 431 height 100
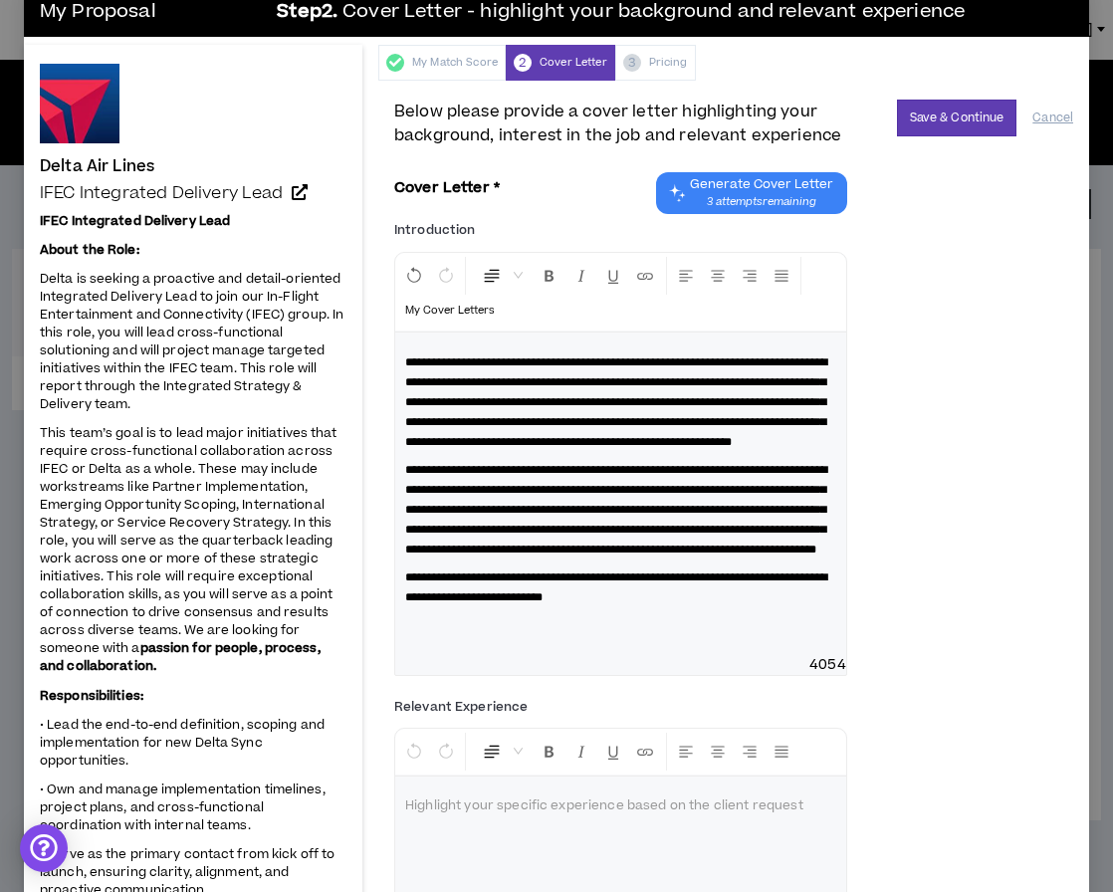
click at [519, 276] on span "Normal" at bounding box center [502, 276] width 41 height 36
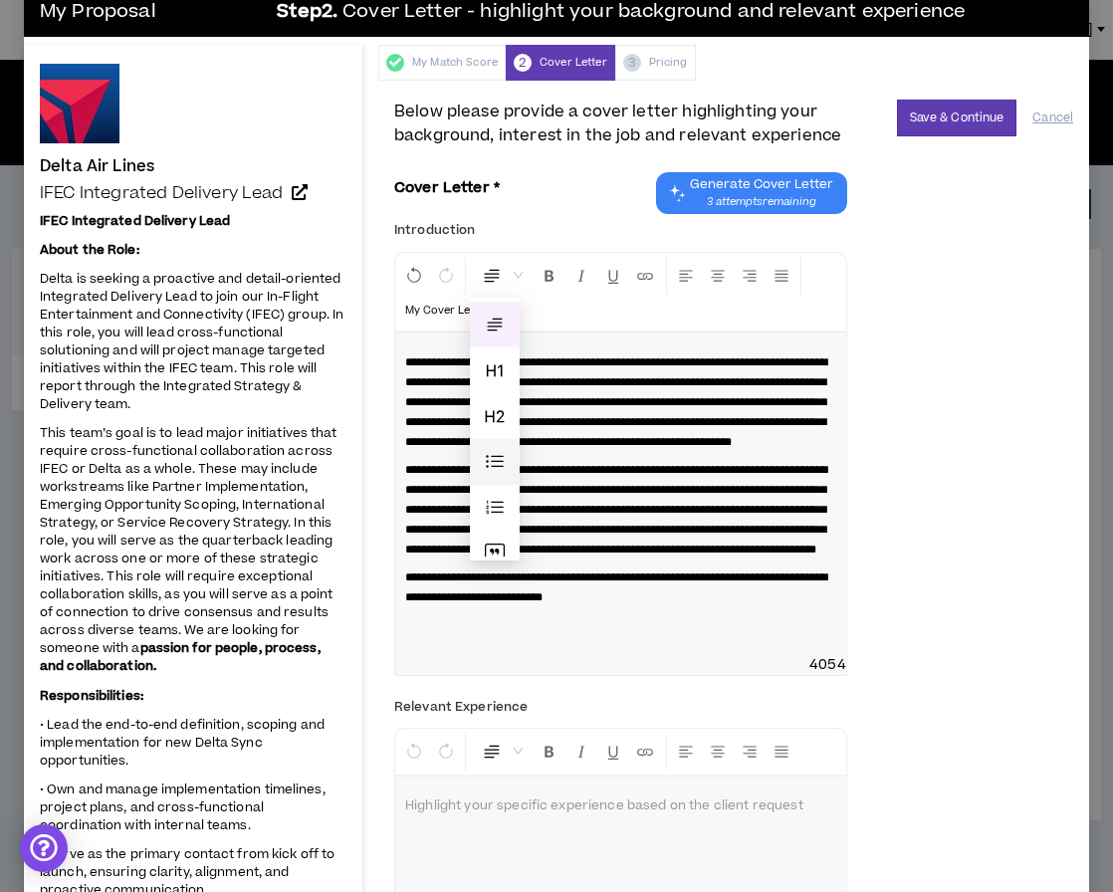
click at [495, 461] on span at bounding box center [495, 462] width 20 height 20
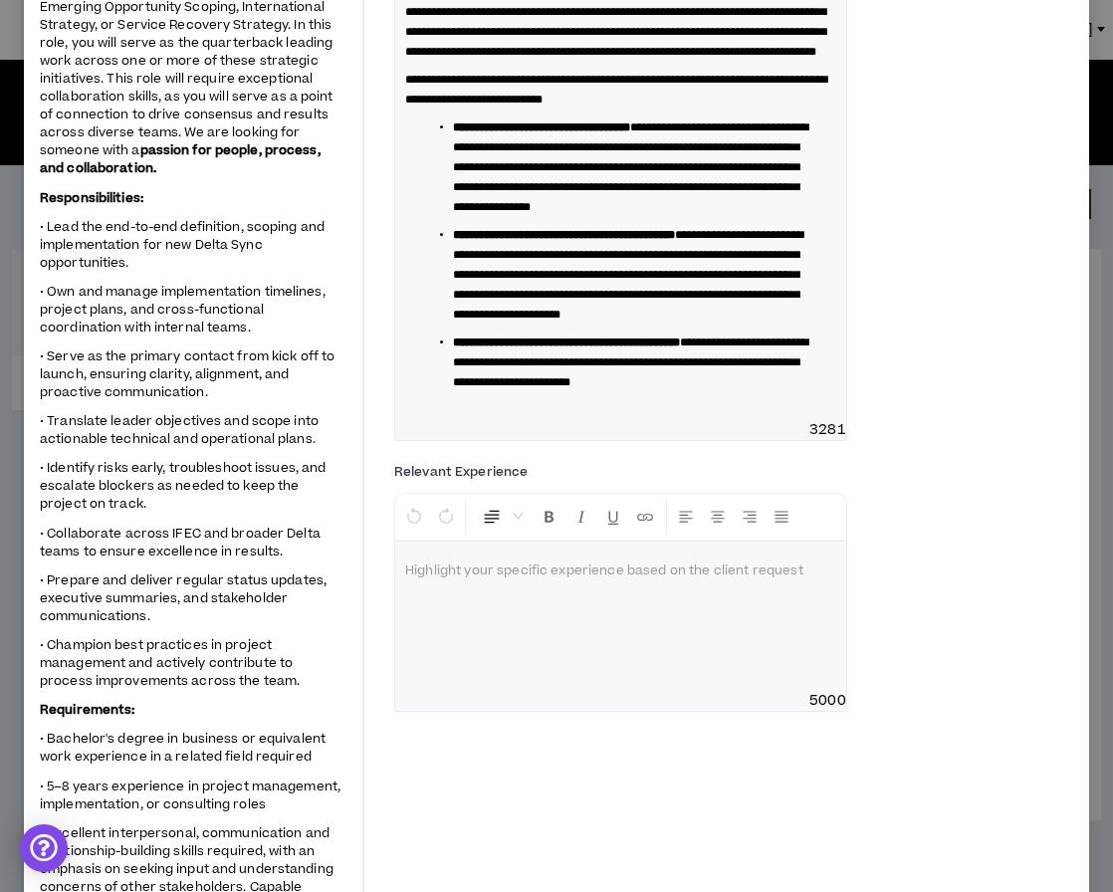
scroll to position [533, 0]
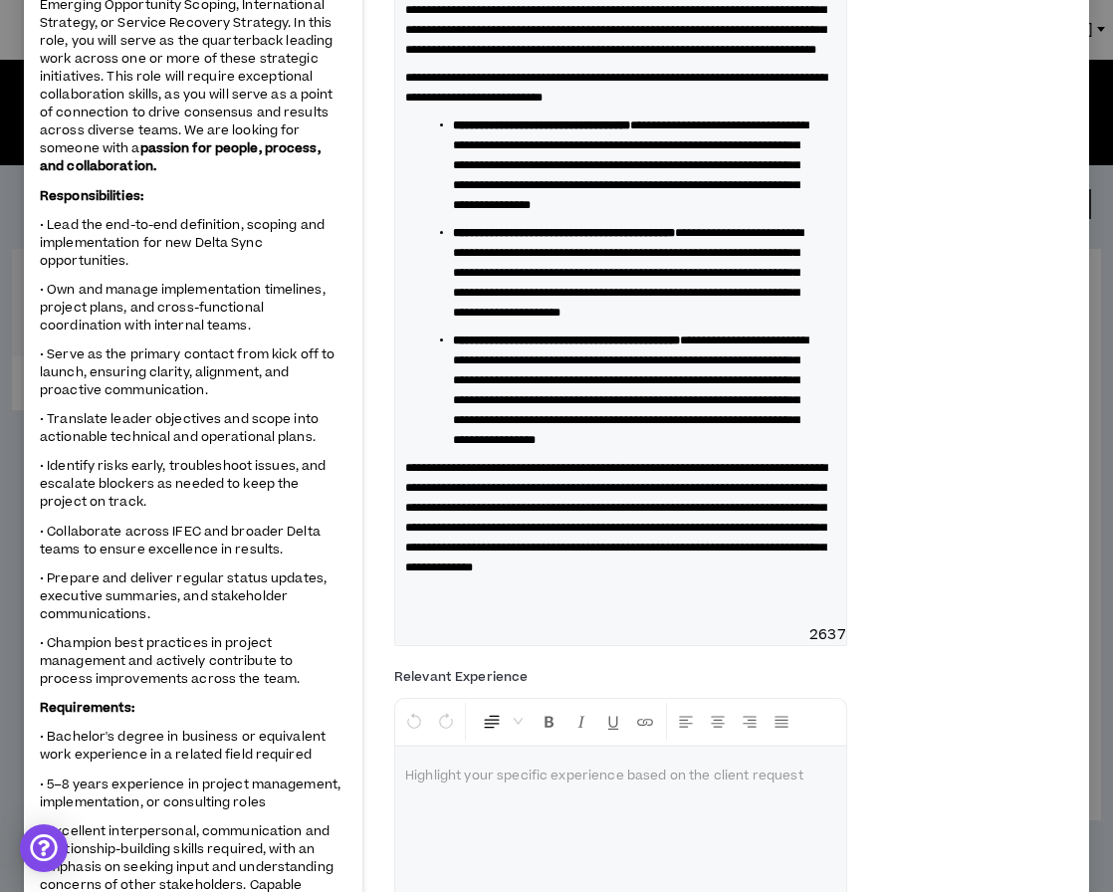
click at [402, 154] on div "**********" at bounding box center [620, 229] width 451 height 793
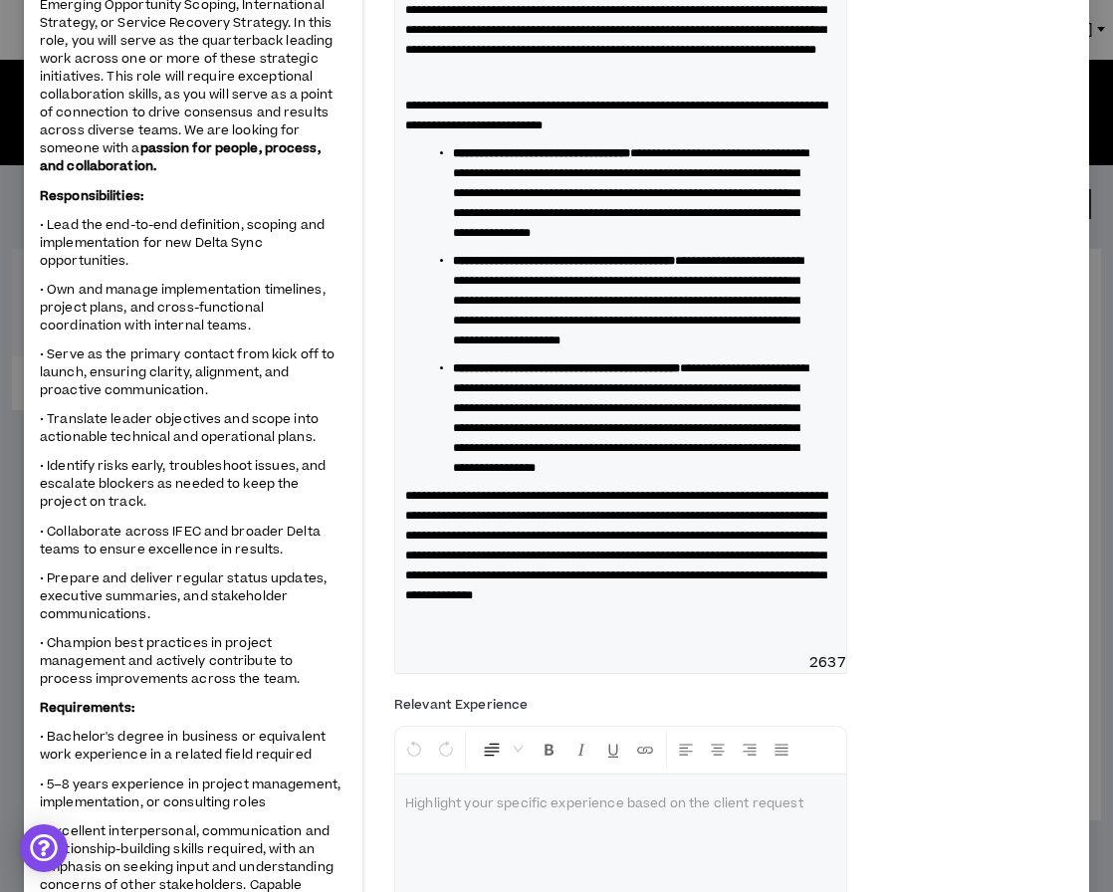
click at [405, 601] on span "**********" at bounding box center [616, 546] width 422 height 112
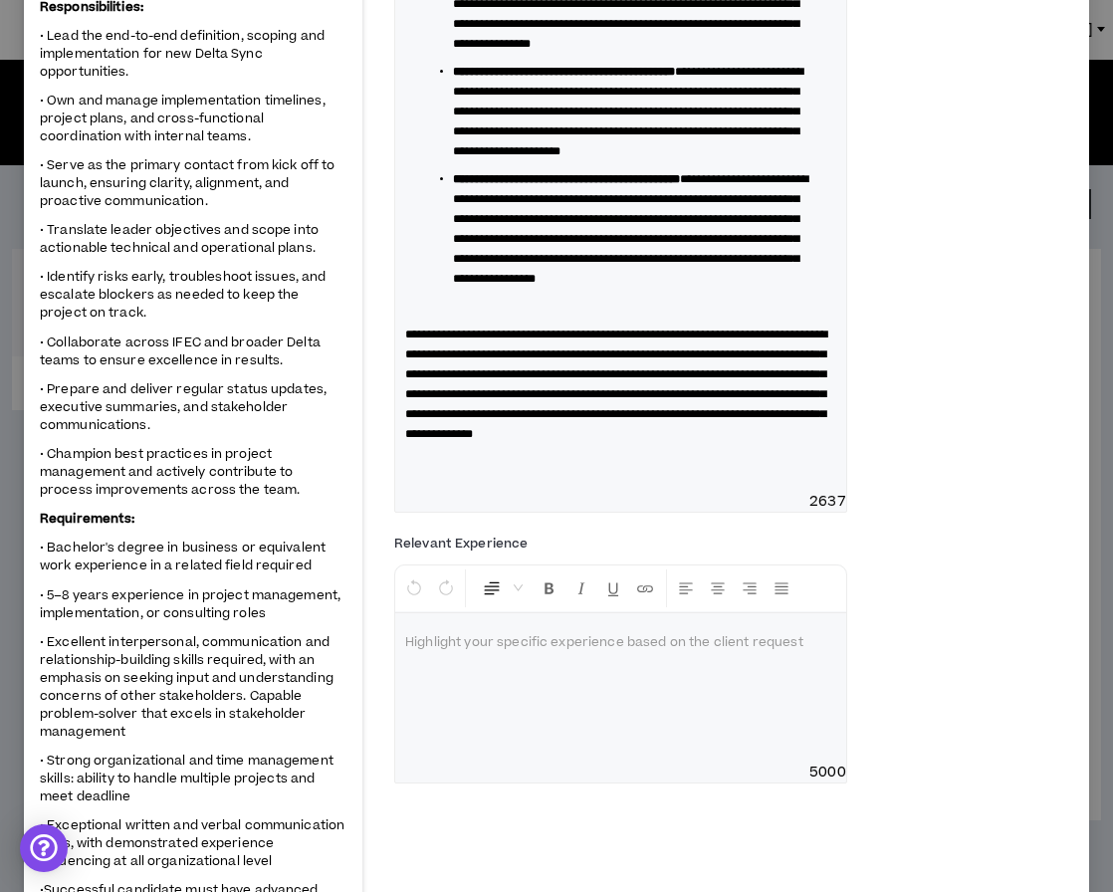
scroll to position [734, 0]
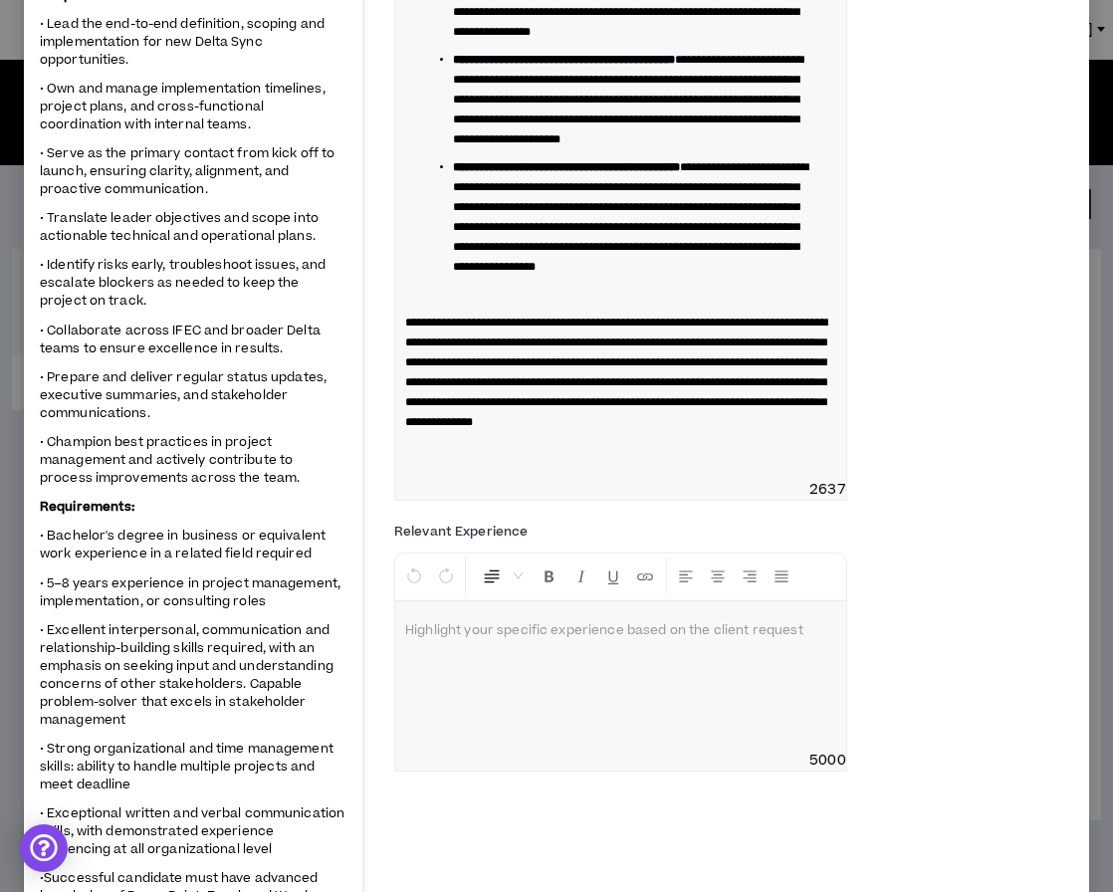
click at [451, 460] on p at bounding box center [620, 450] width 431 height 20
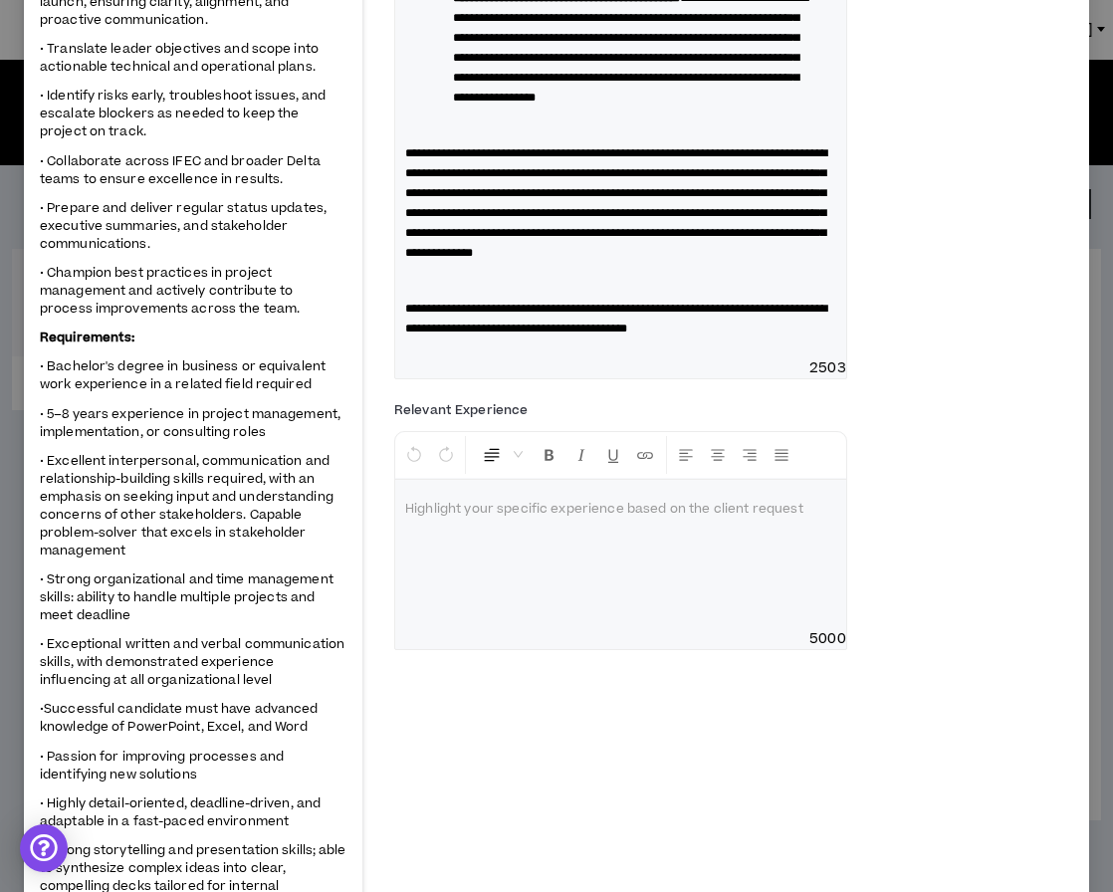
scroll to position [904, 0]
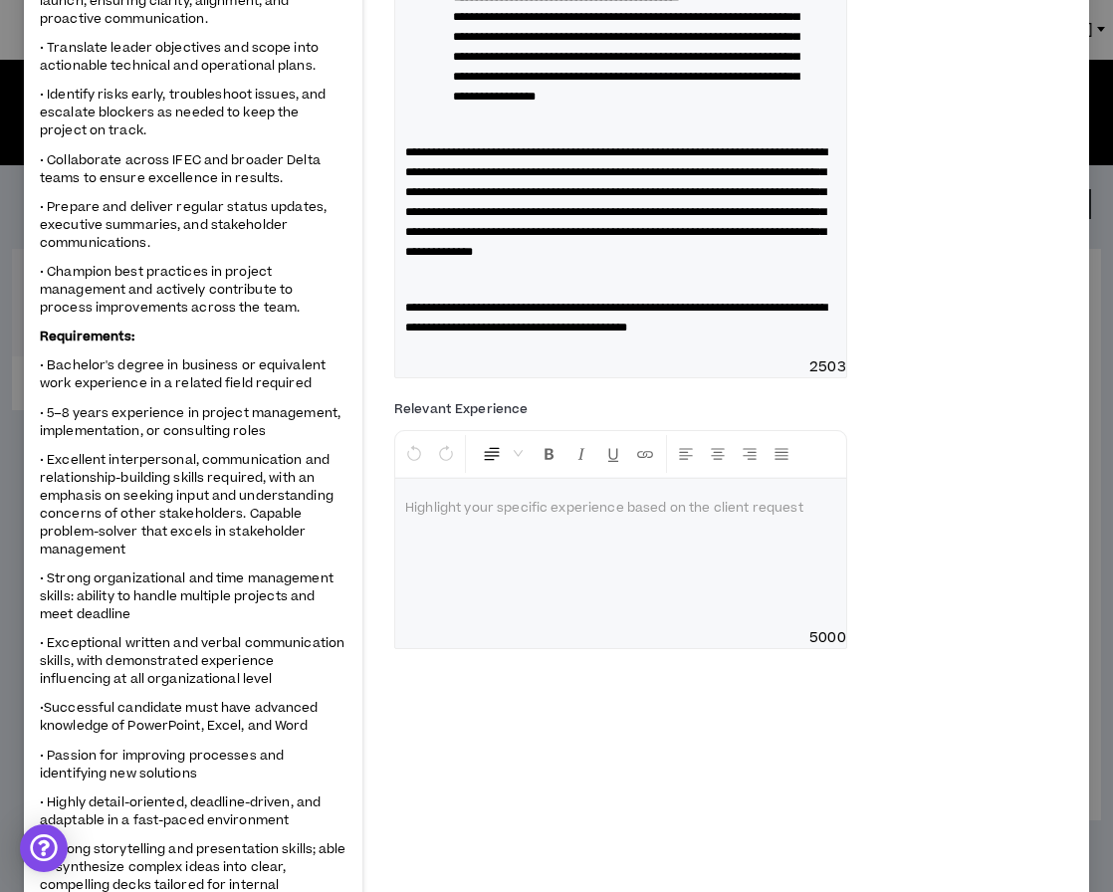
click at [441, 519] on p at bounding box center [620, 509] width 431 height 20
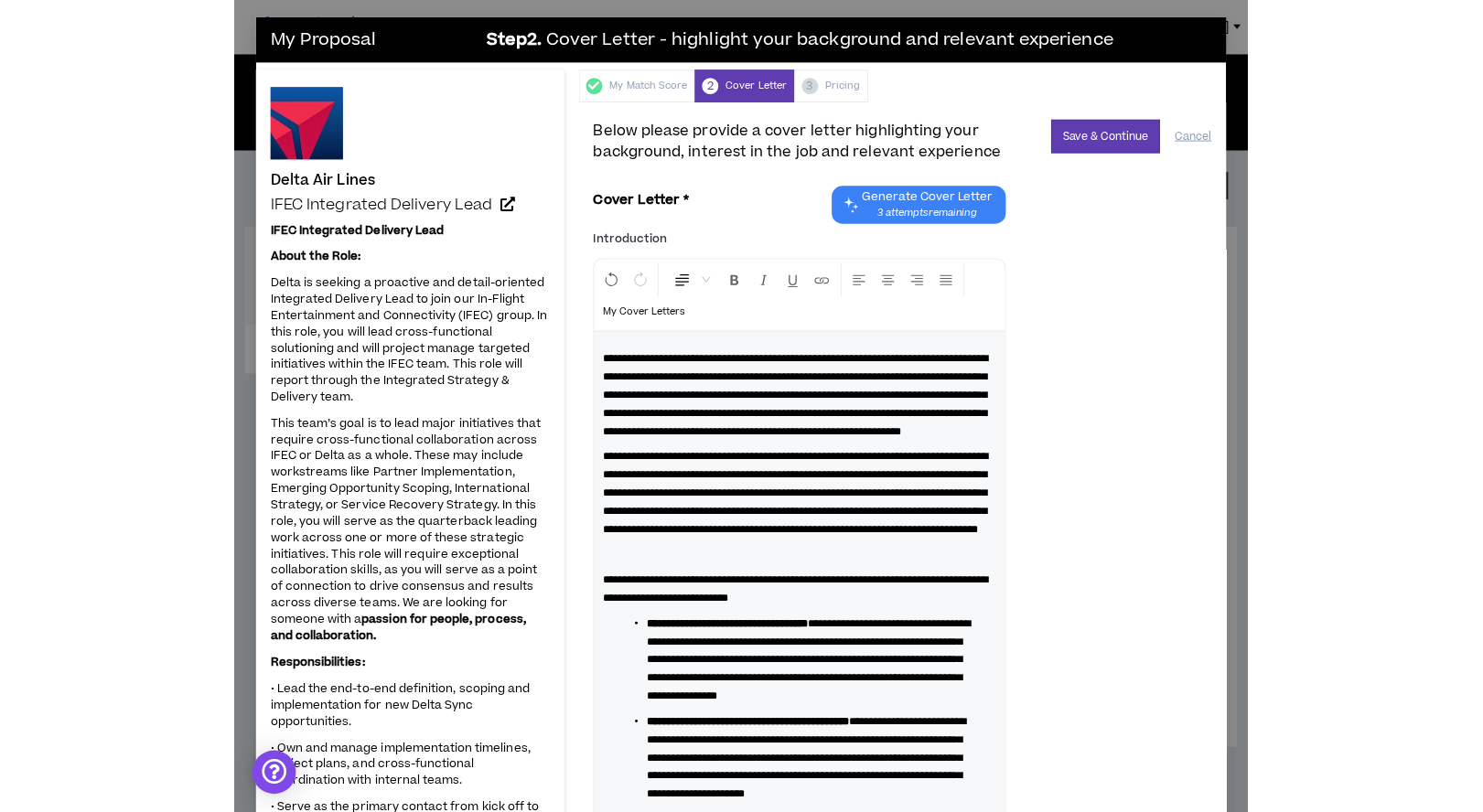
scroll to position [1, 0]
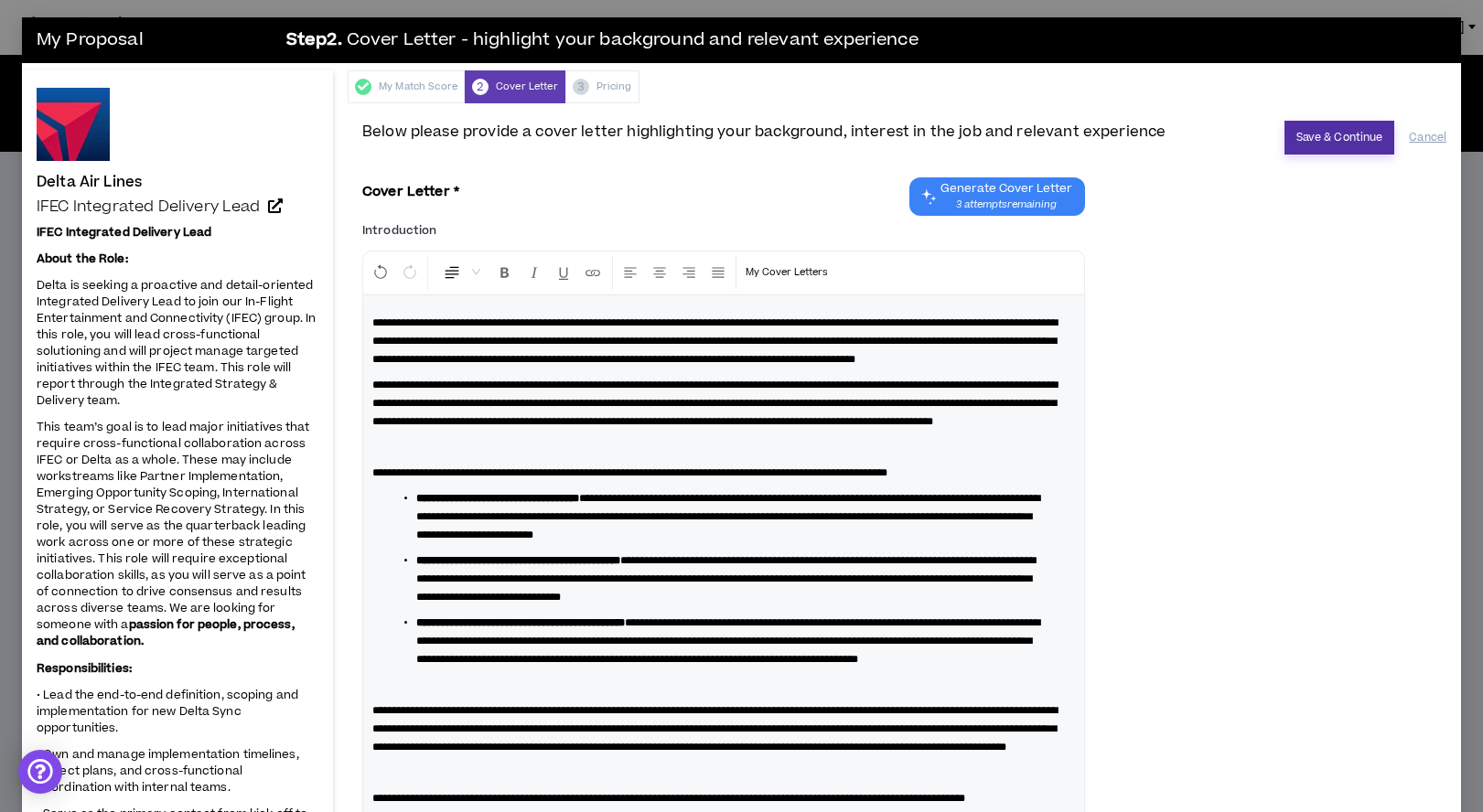
click at [1344, 140] on button "Save & Continue" at bounding box center [1340, 137] width 110 height 34
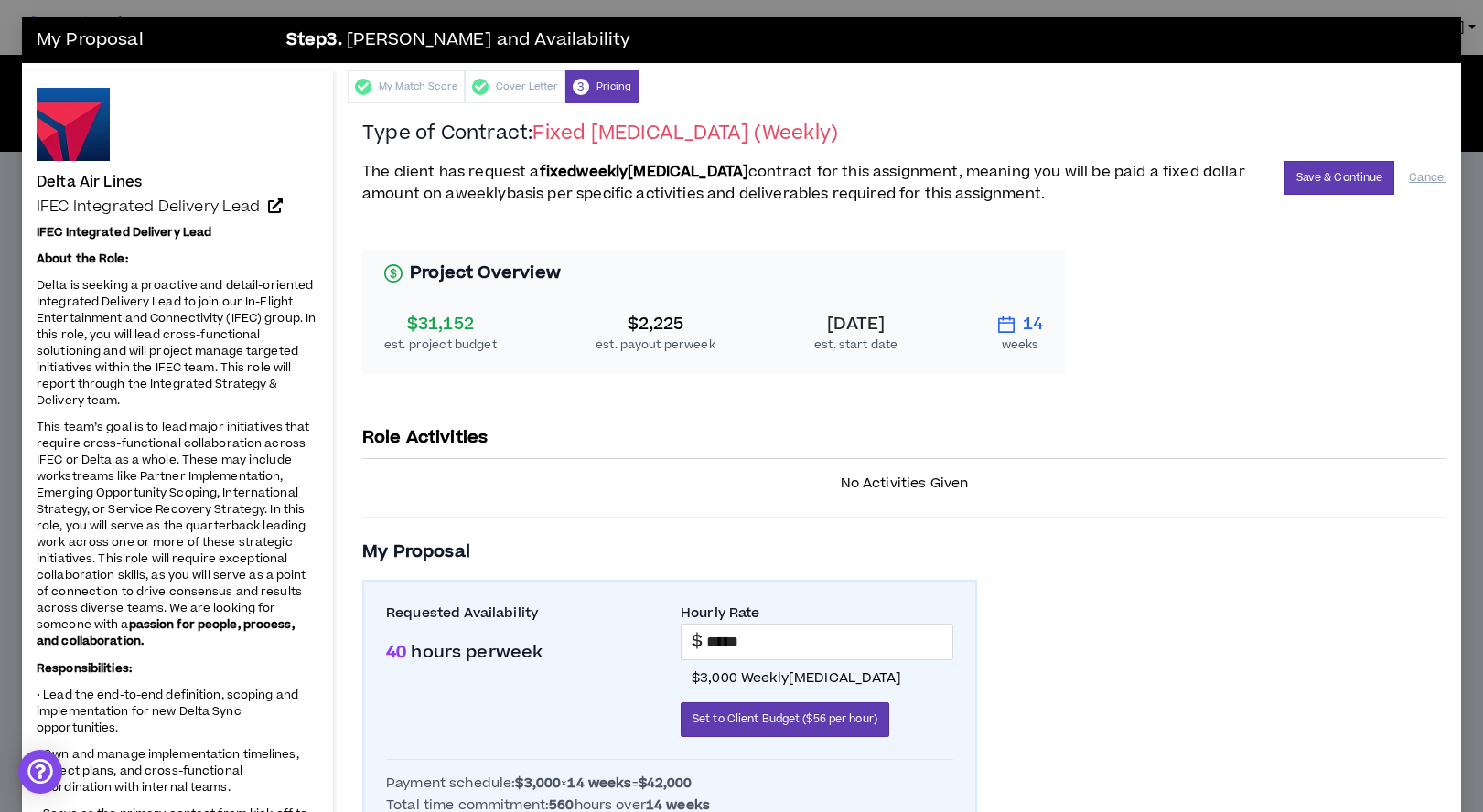
scroll to position [0, 0]
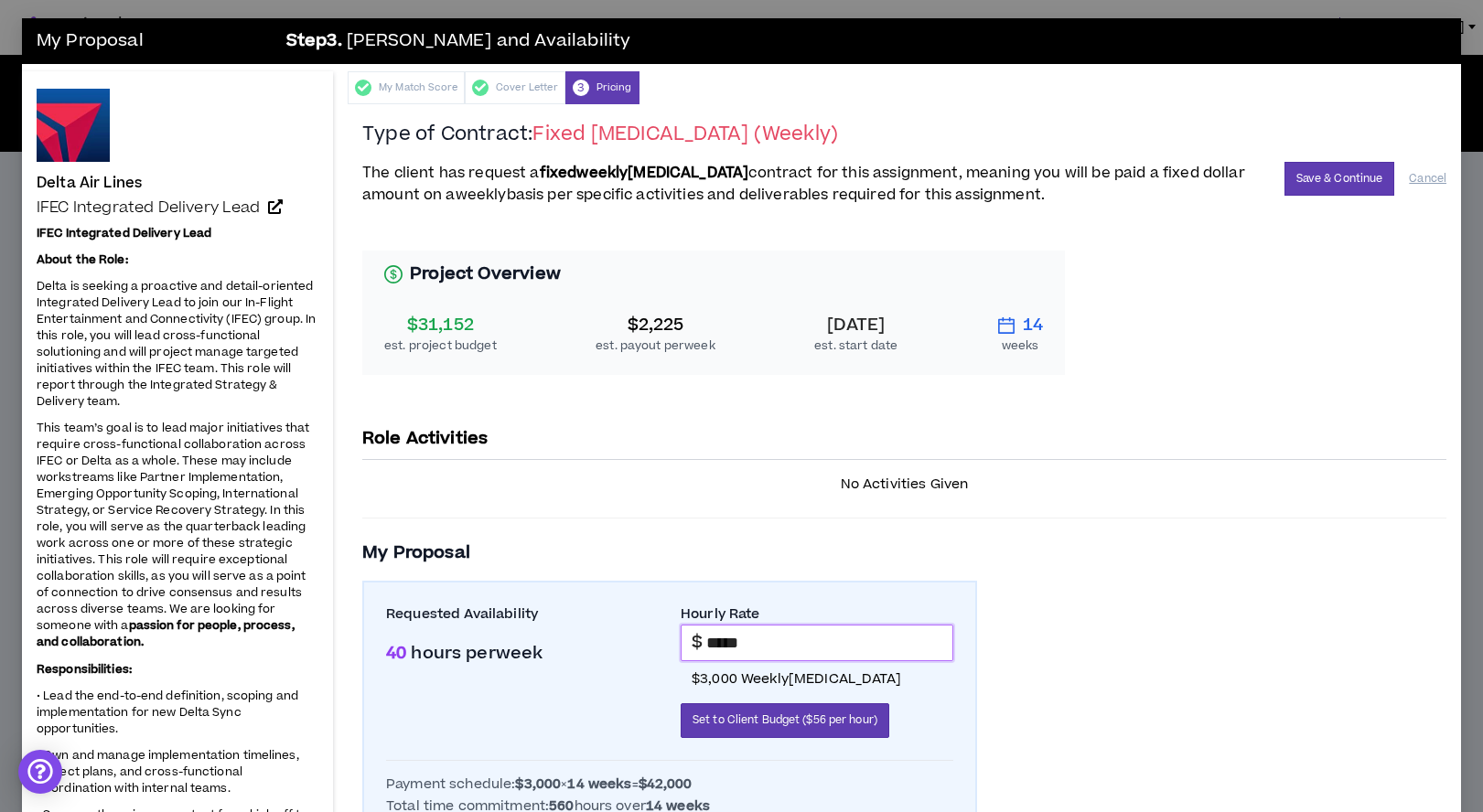
click at [715, 637] on input "*****" at bounding box center [830, 643] width 246 height 35
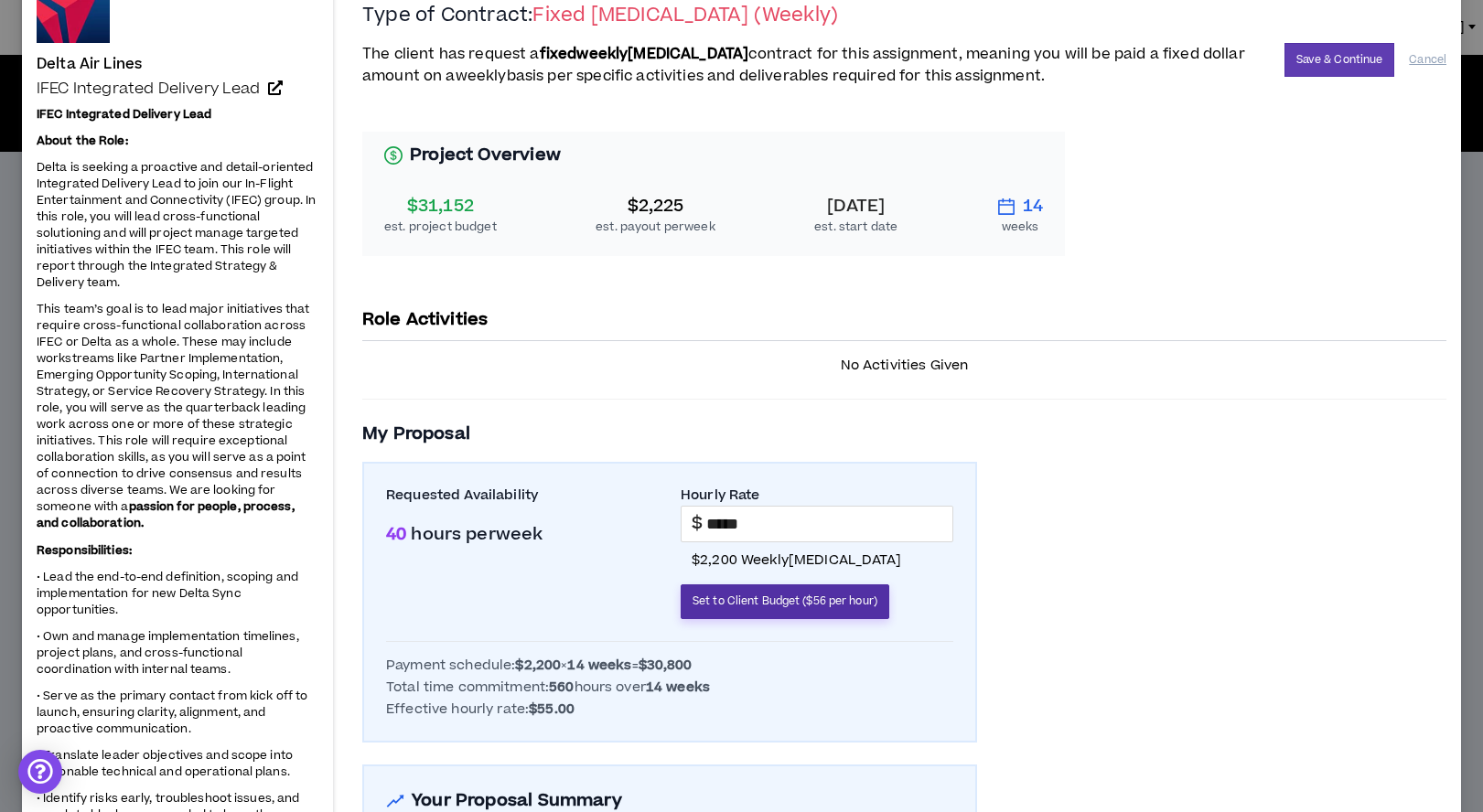
click at [770, 609] on button "Set to Client Budget ($56 per hour)" at bounding box center [785, 602] width 209 height 35
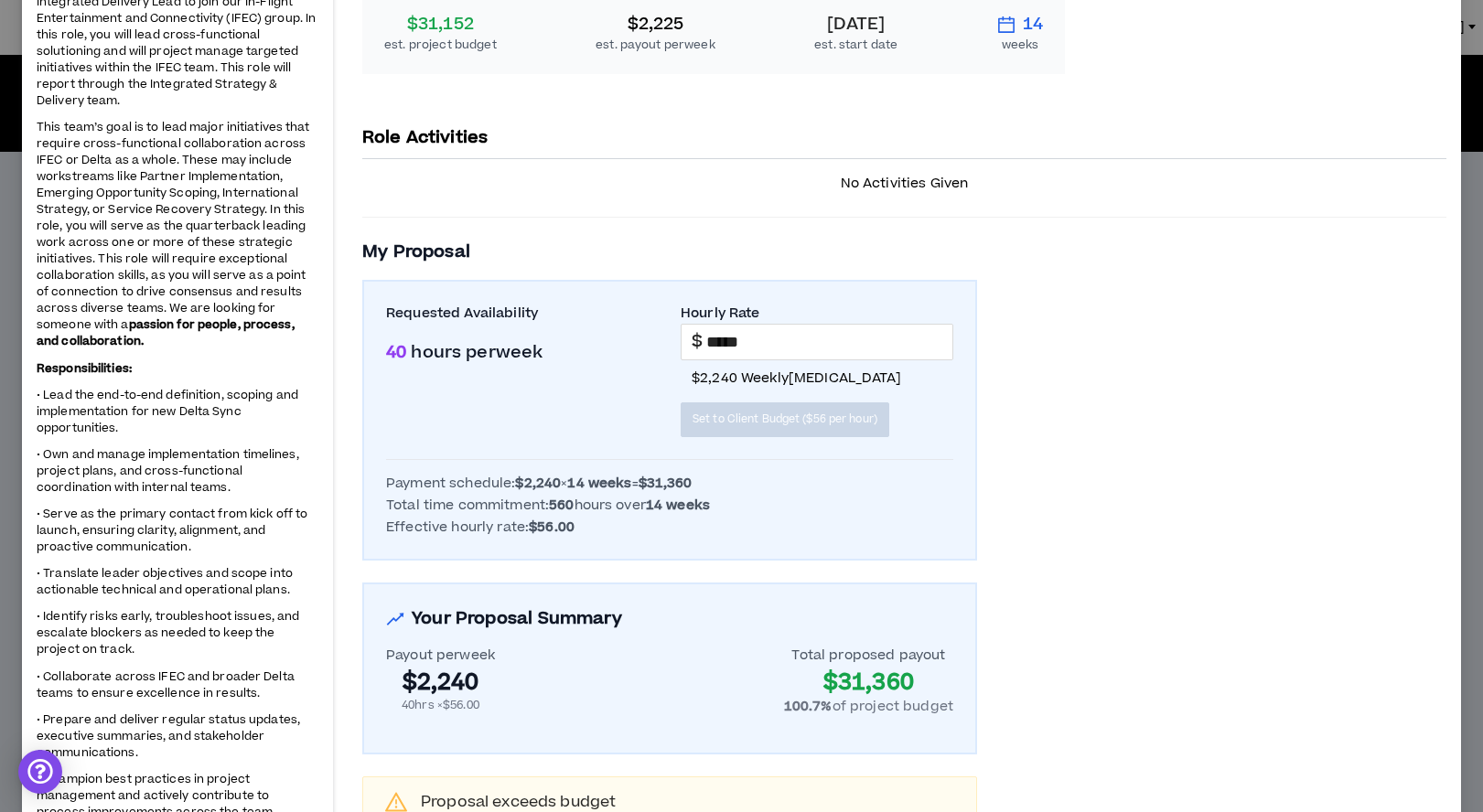
scroll to position [302, 0]
click at [728, 339] on input "*****" at bounding box center [830, 341] width 246 height 35
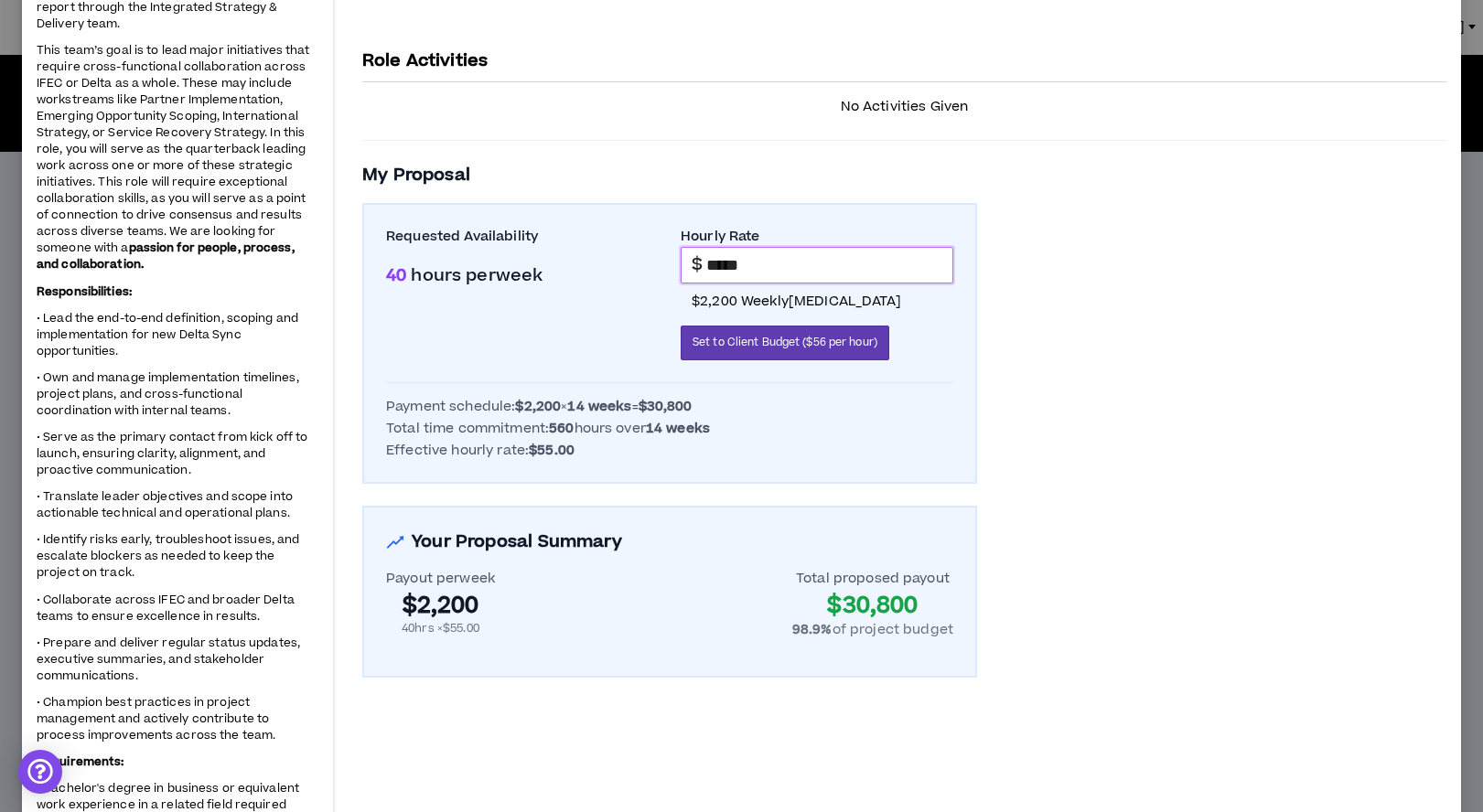
scroll to position [0, 0]
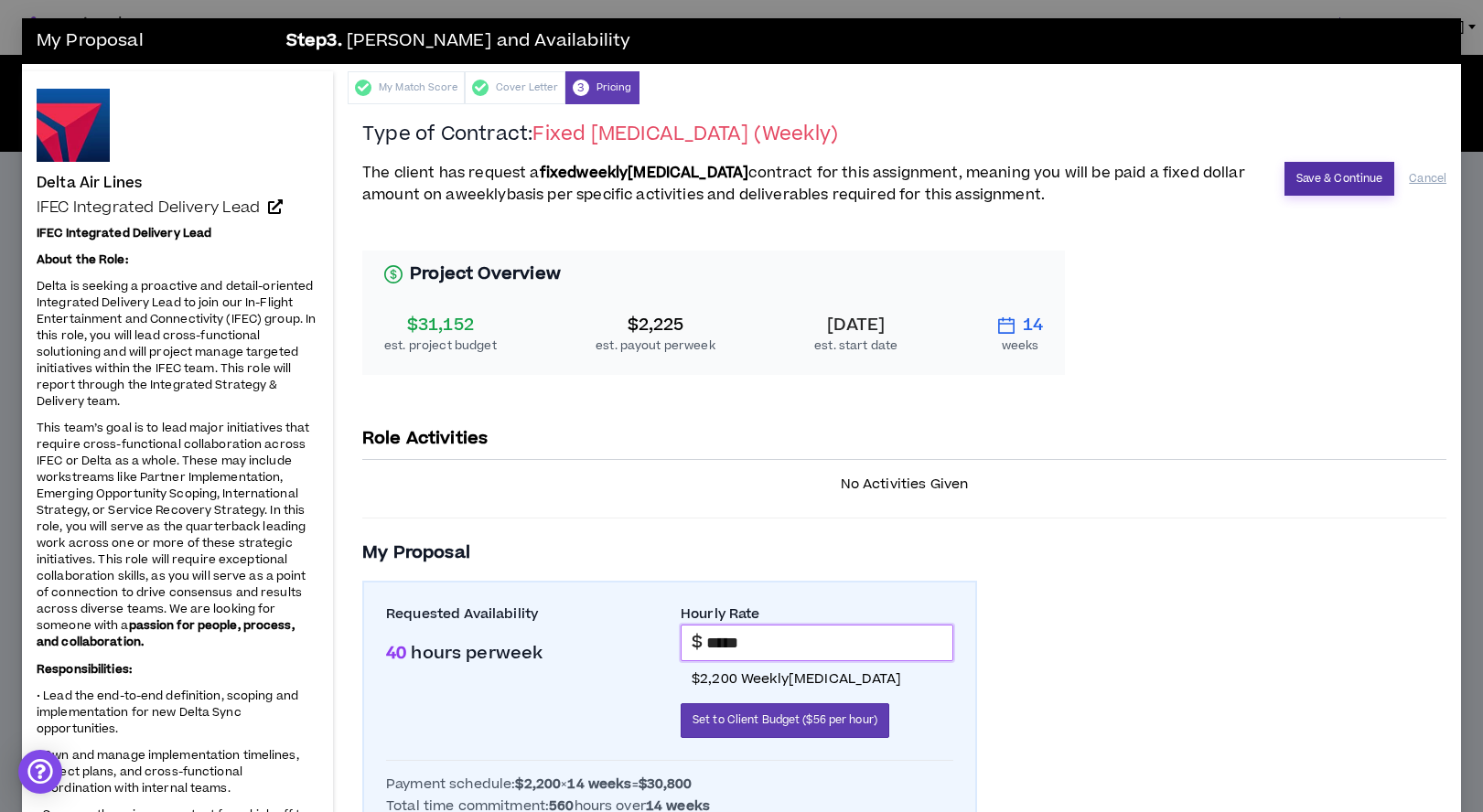
type input "*****"
click at [1353, 180] on button "Save & Continue" at bounding box center [1340, 178] width 110 height 34
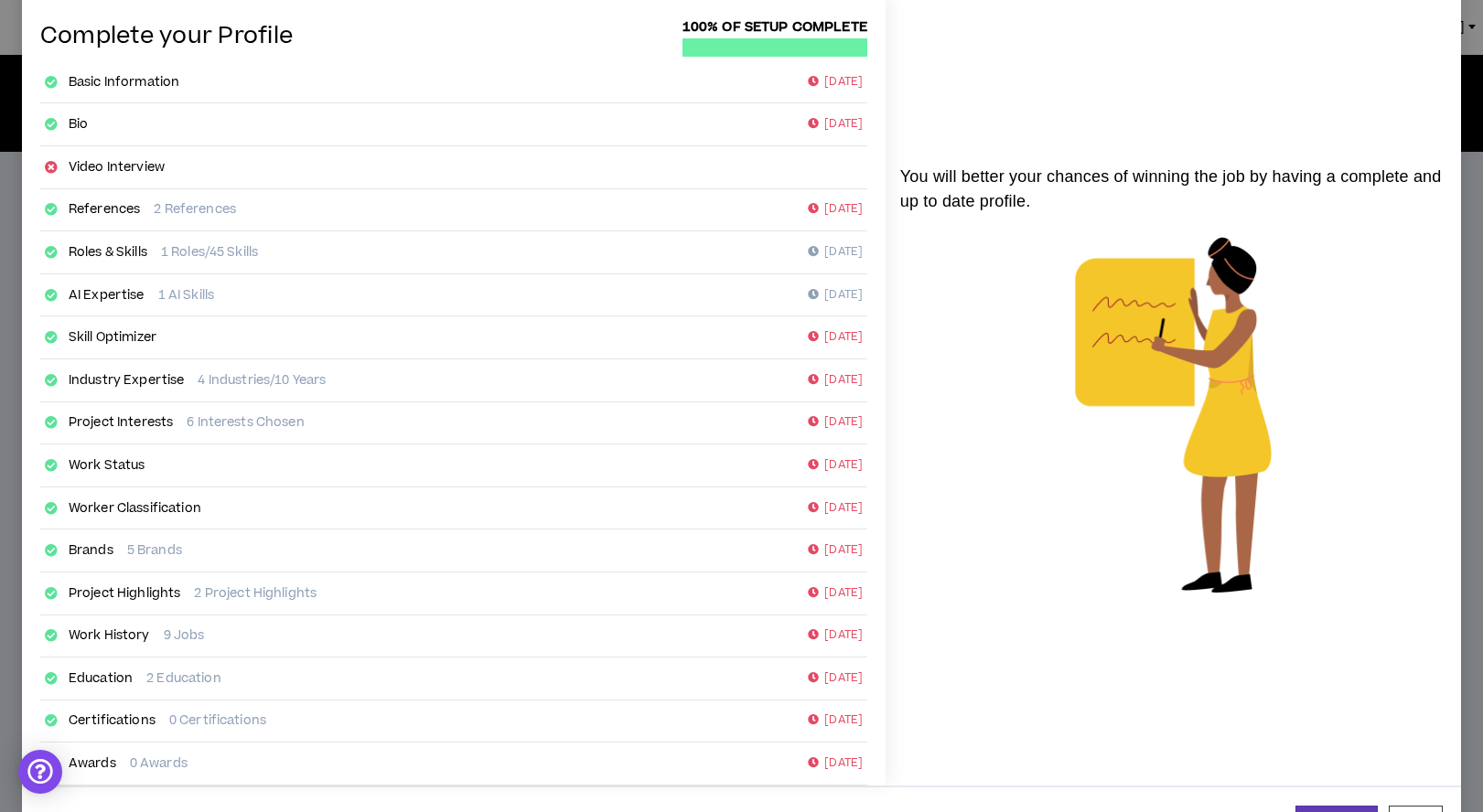
scroll to position [150, 0]
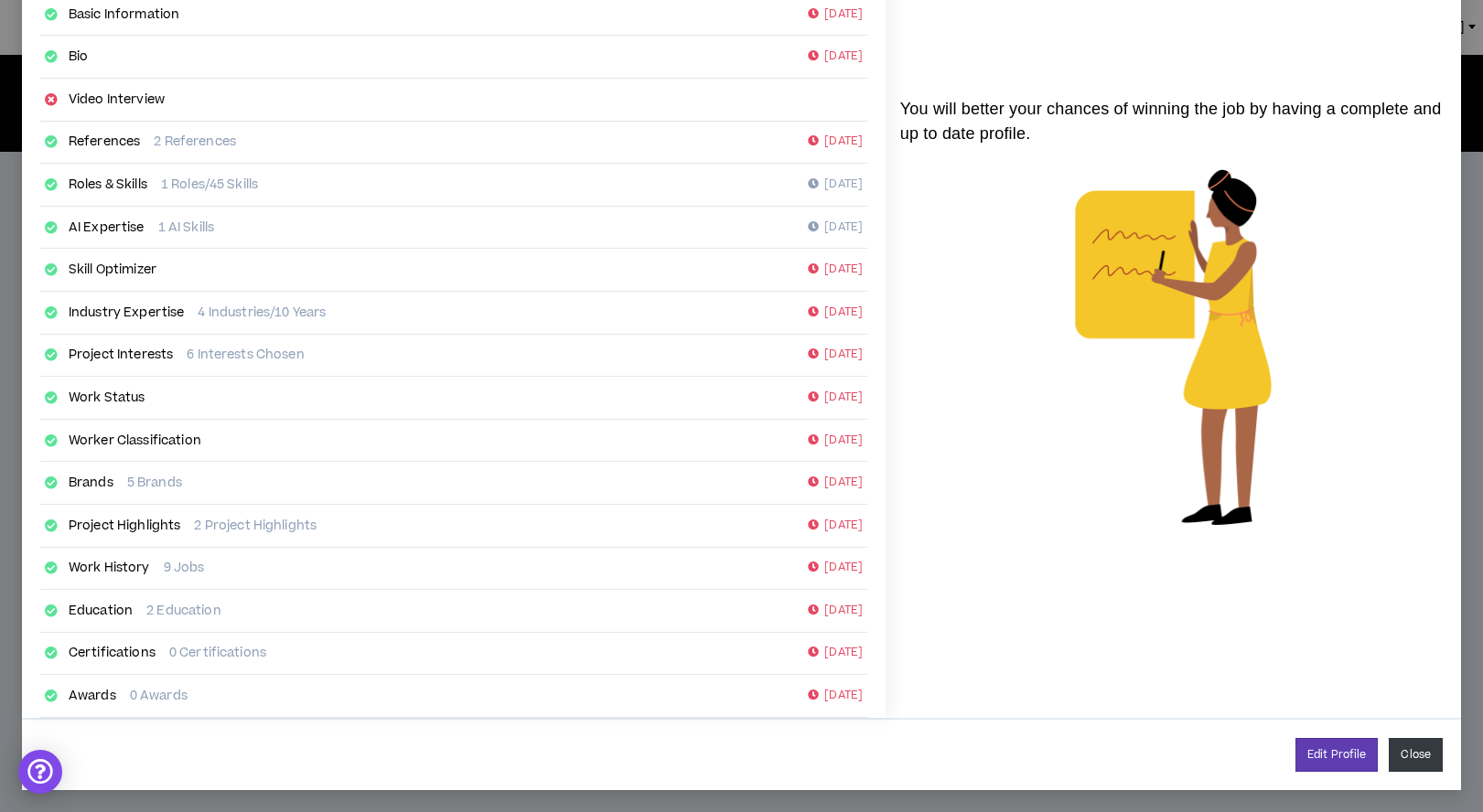
click at [1405, 758] on button "Close" at bounding box center [1416, 755] width 54 height 34
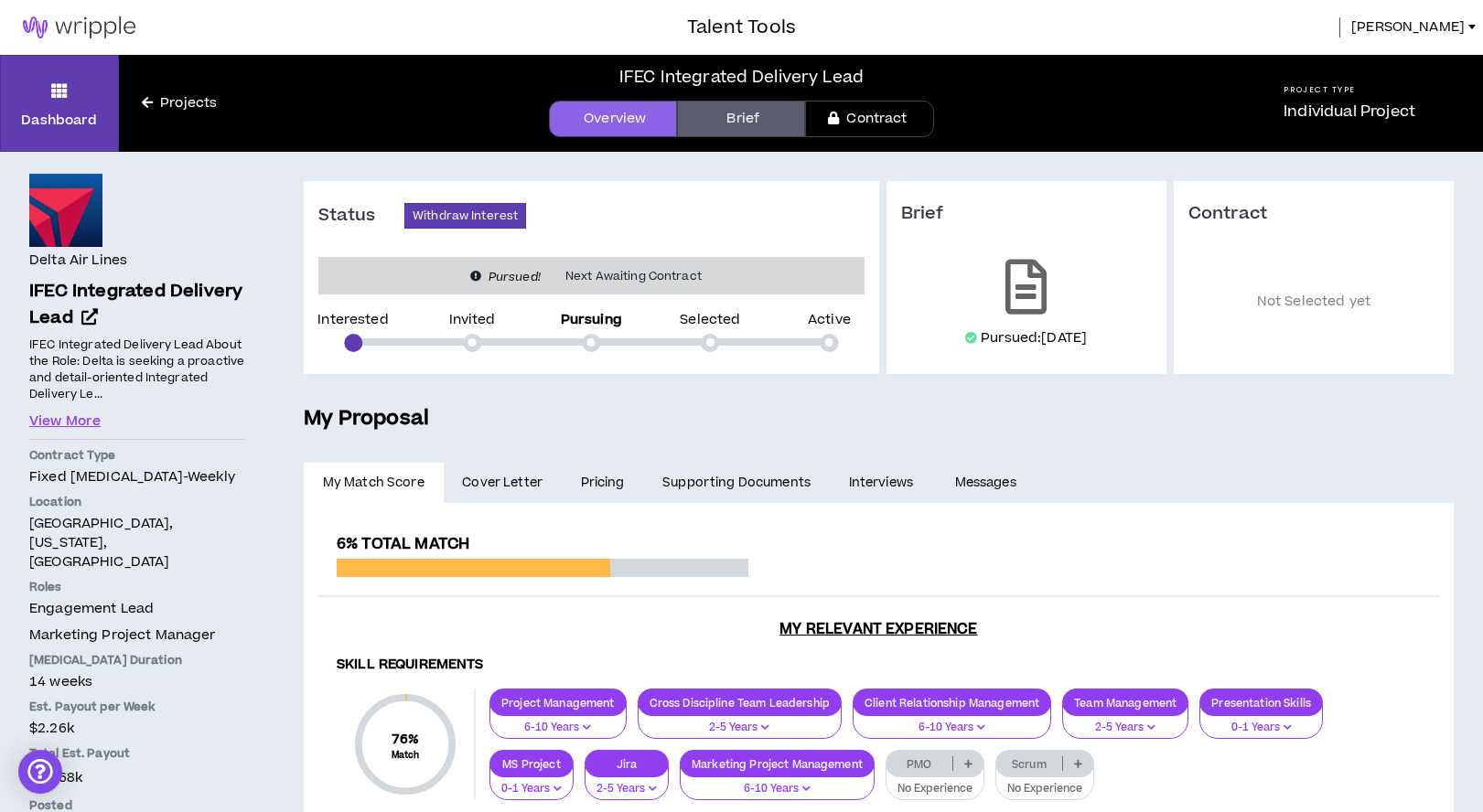
scroll to position [131, 0]
click at [176, 106] on link "Projects" at bounding box center [178, 104] width 120 height 20
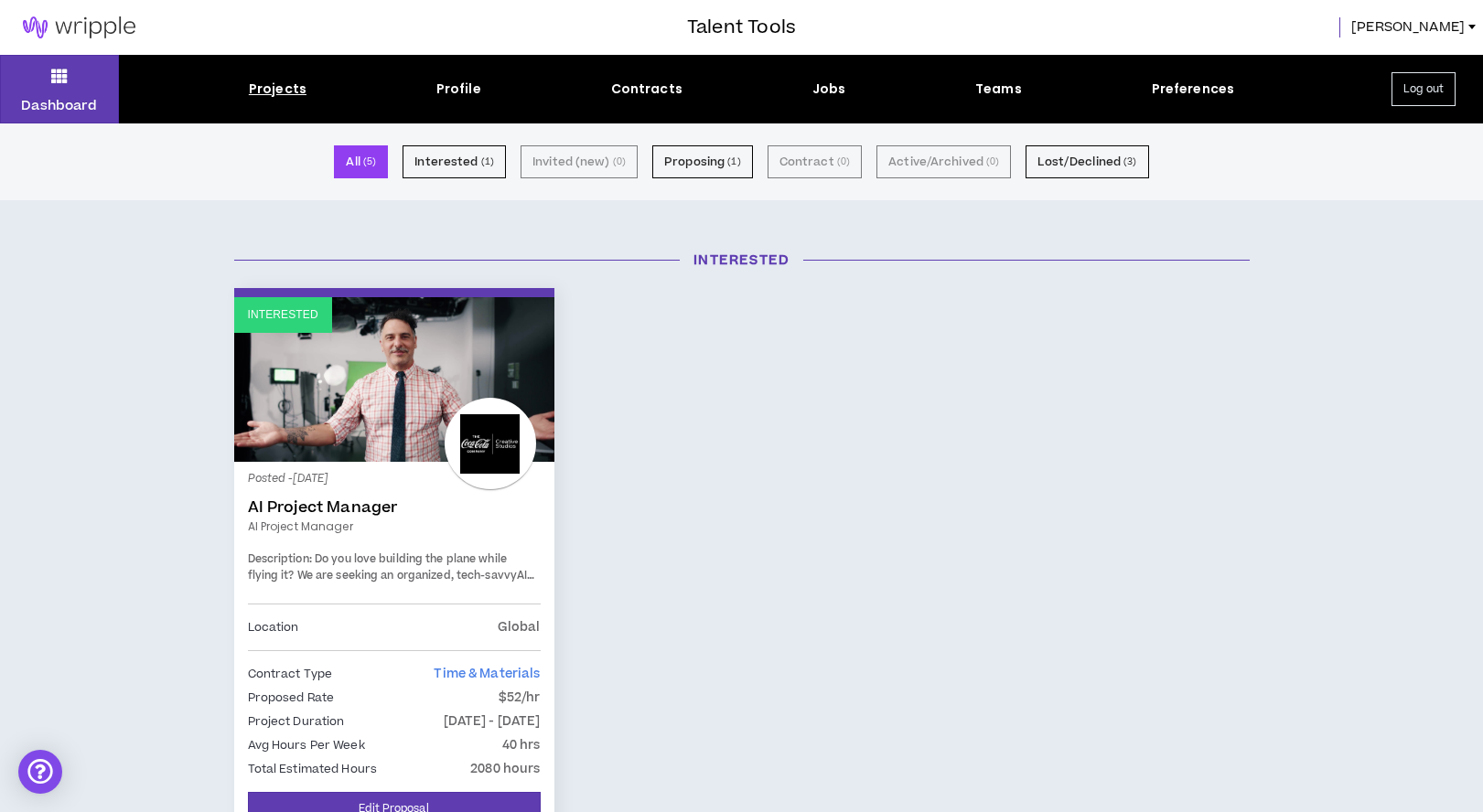
click at [1477, 34] on link "[PERSON_NAME]" at bounding box center [1417, 28] width 131 height 20
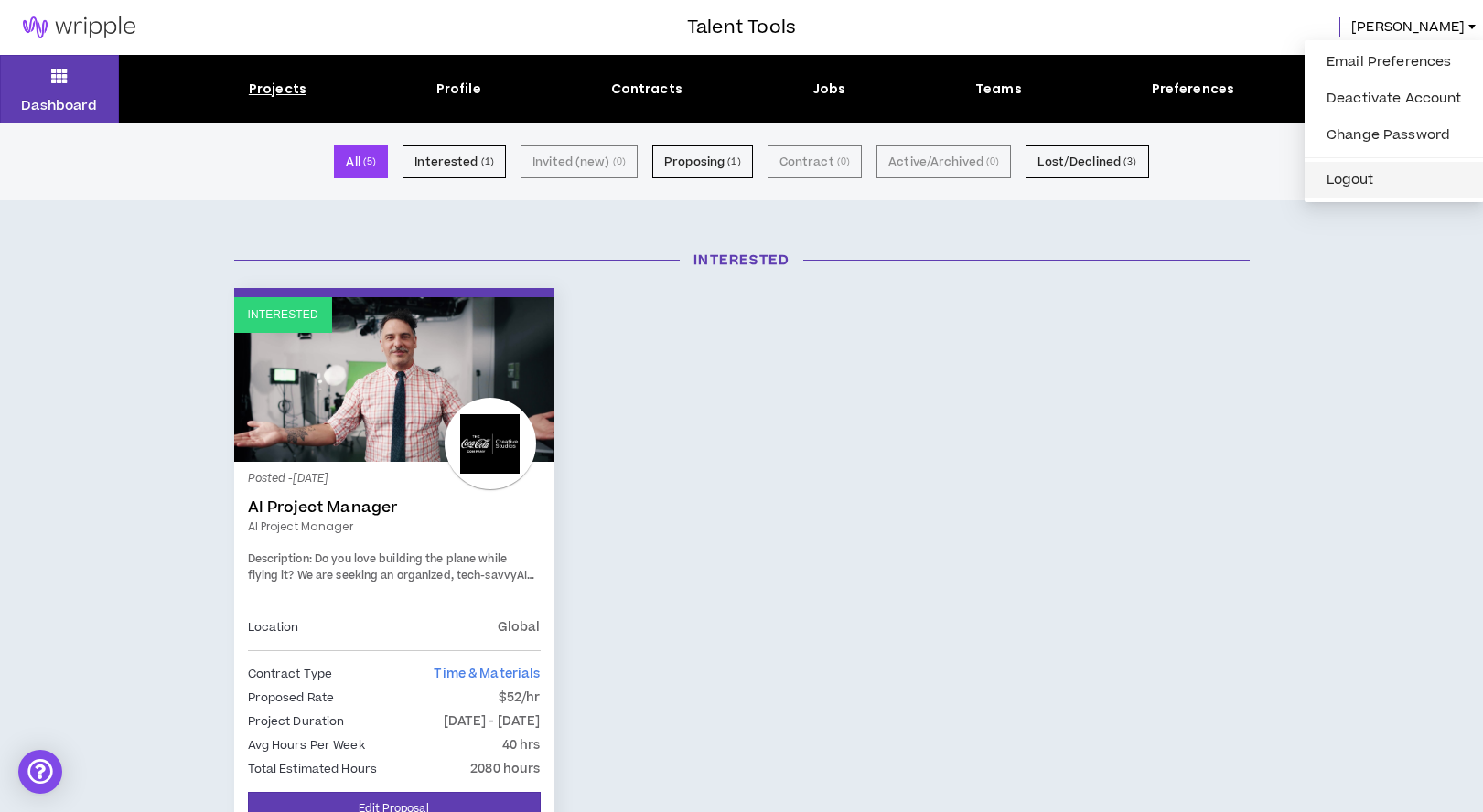
click at [1351, 181] on button "Logout" at bounding box center [1394, 180] width 157 height 28
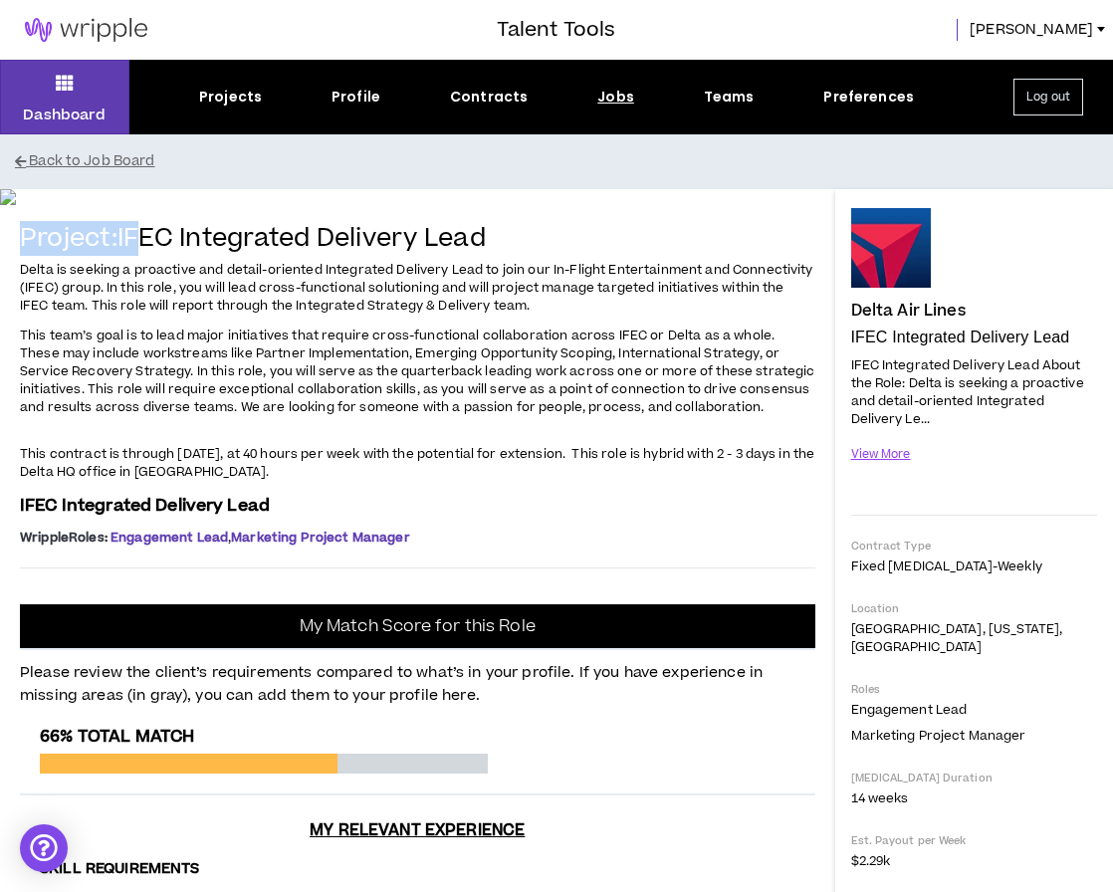
drag, startPoint x: 23, startPoint y: 683, endPoint x: 141, endPoint y: 691, distance: 118.8
click at [141, 254] on h4 "Project: IFEC Integrated Delivery Lead" at bounding box center [418, 239] width 796 height 29
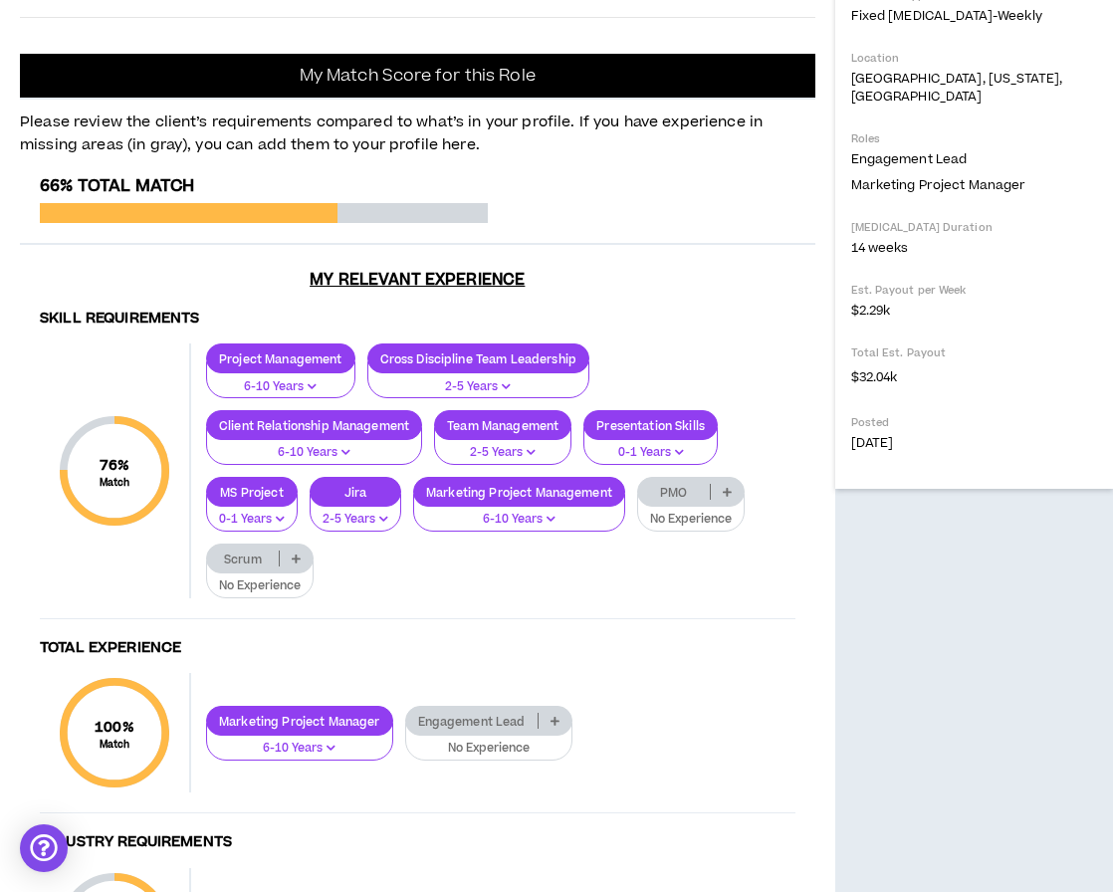
scroll to position [654, 0]
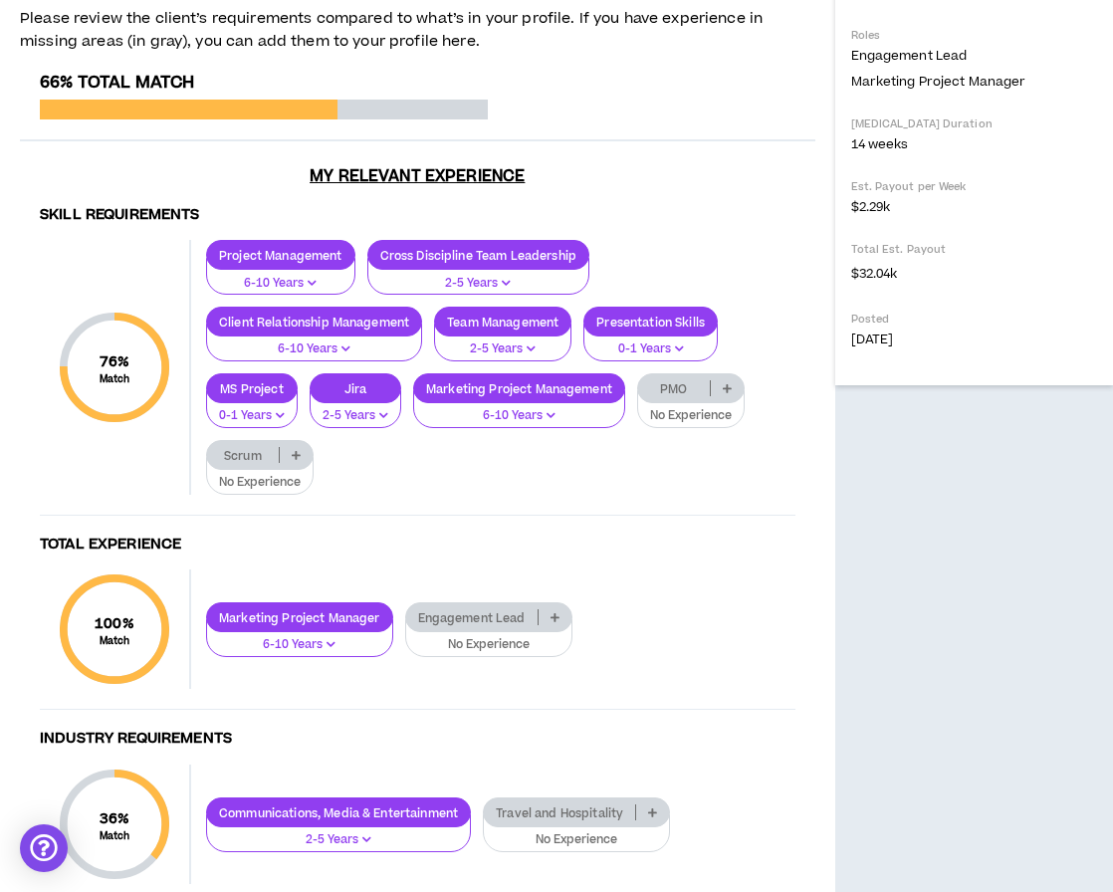
copy div "Loremip: DOLO Sitametcon Adipisci Elit Seddo ei tempori u laboreetd mag aliqua-…"
